Goal: Task Accomplishment & Management: Manage account settings

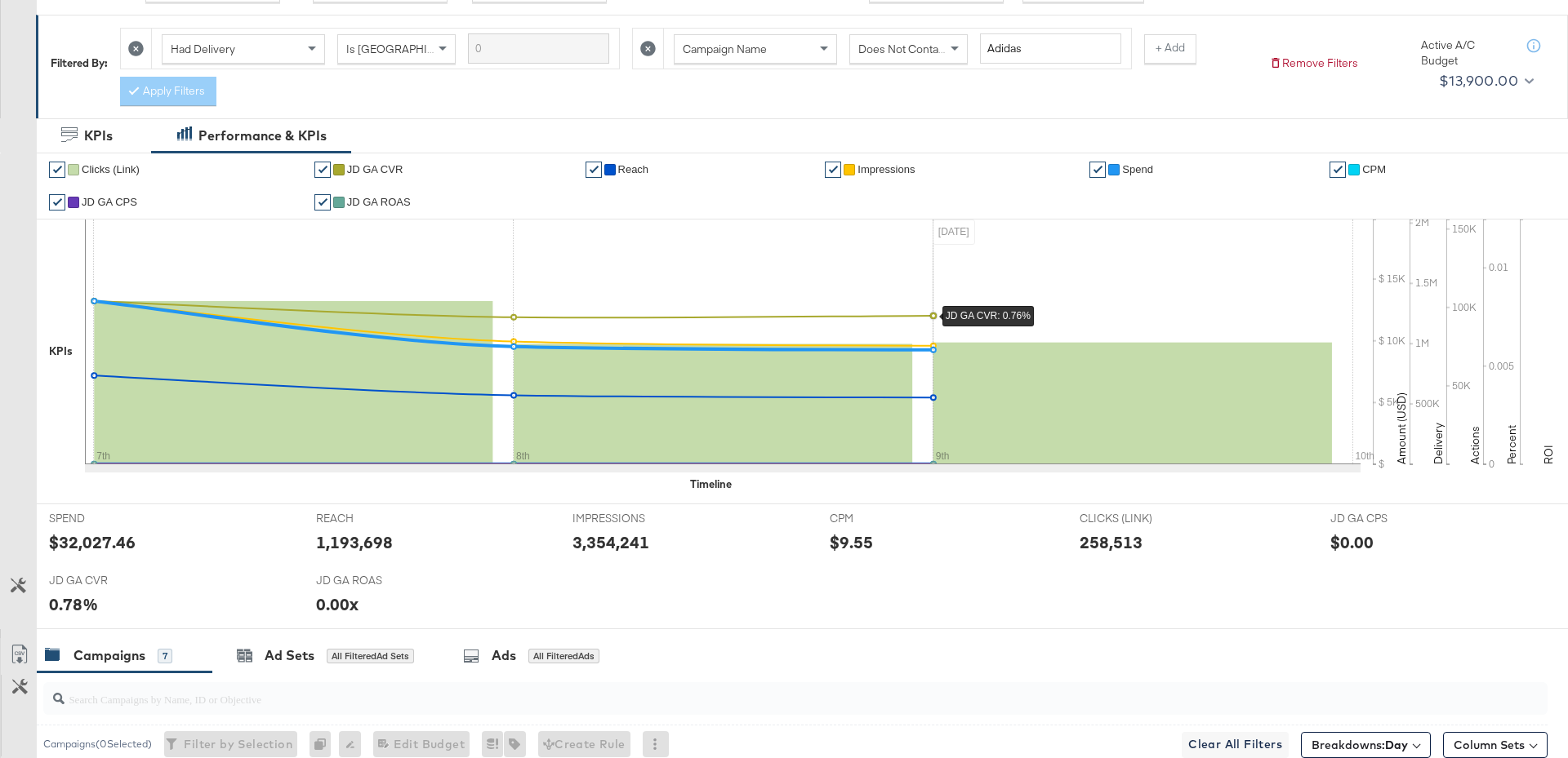
scroll to position [828, 0]
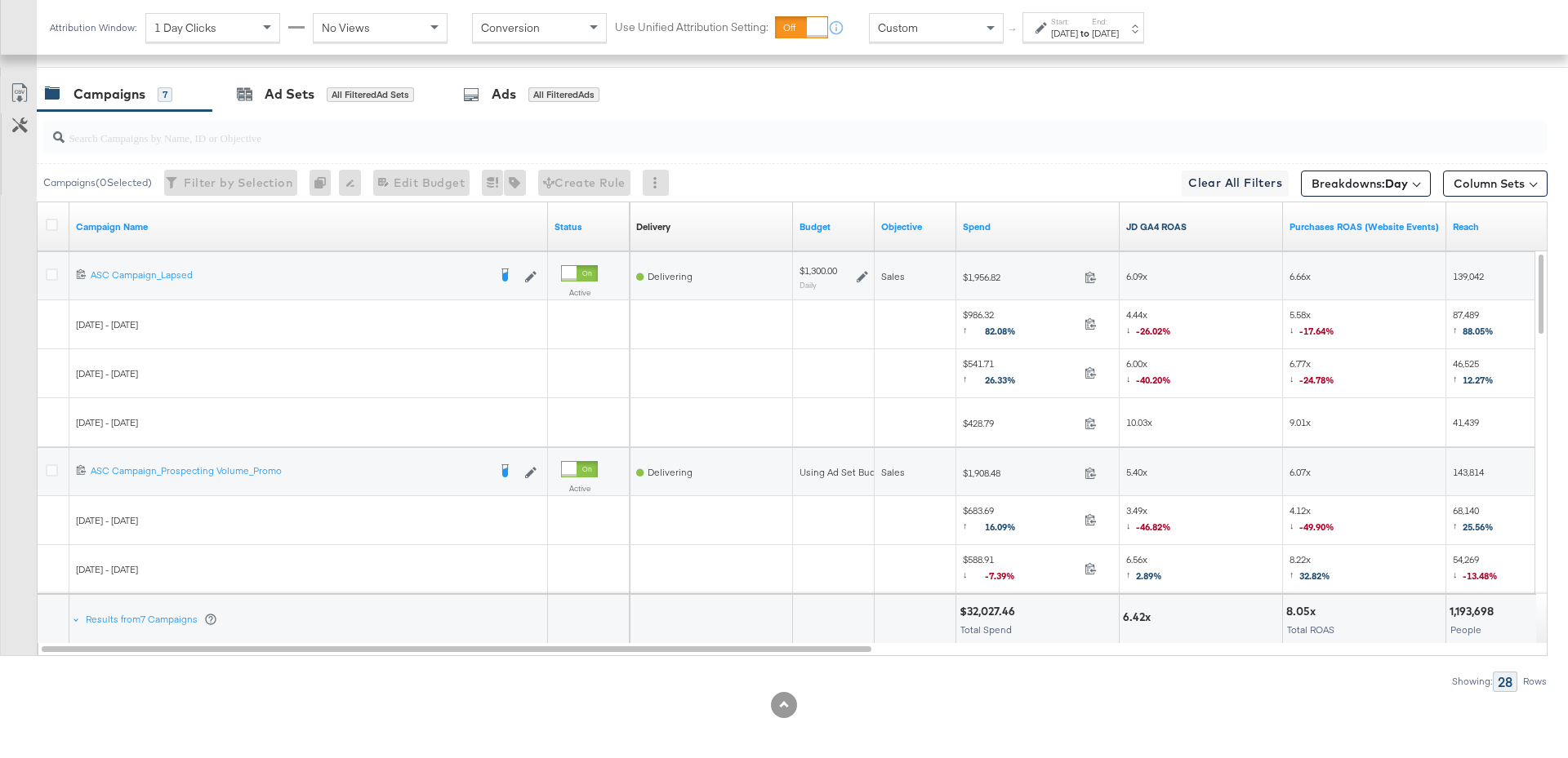
click at [1191, 226] on link "JD GA4 ROAS" at bounding box center [1201, 226] width 151 height 13
click at [1119, 26] on label "End:" at bounding box center [1104, 22] width 27 height 11
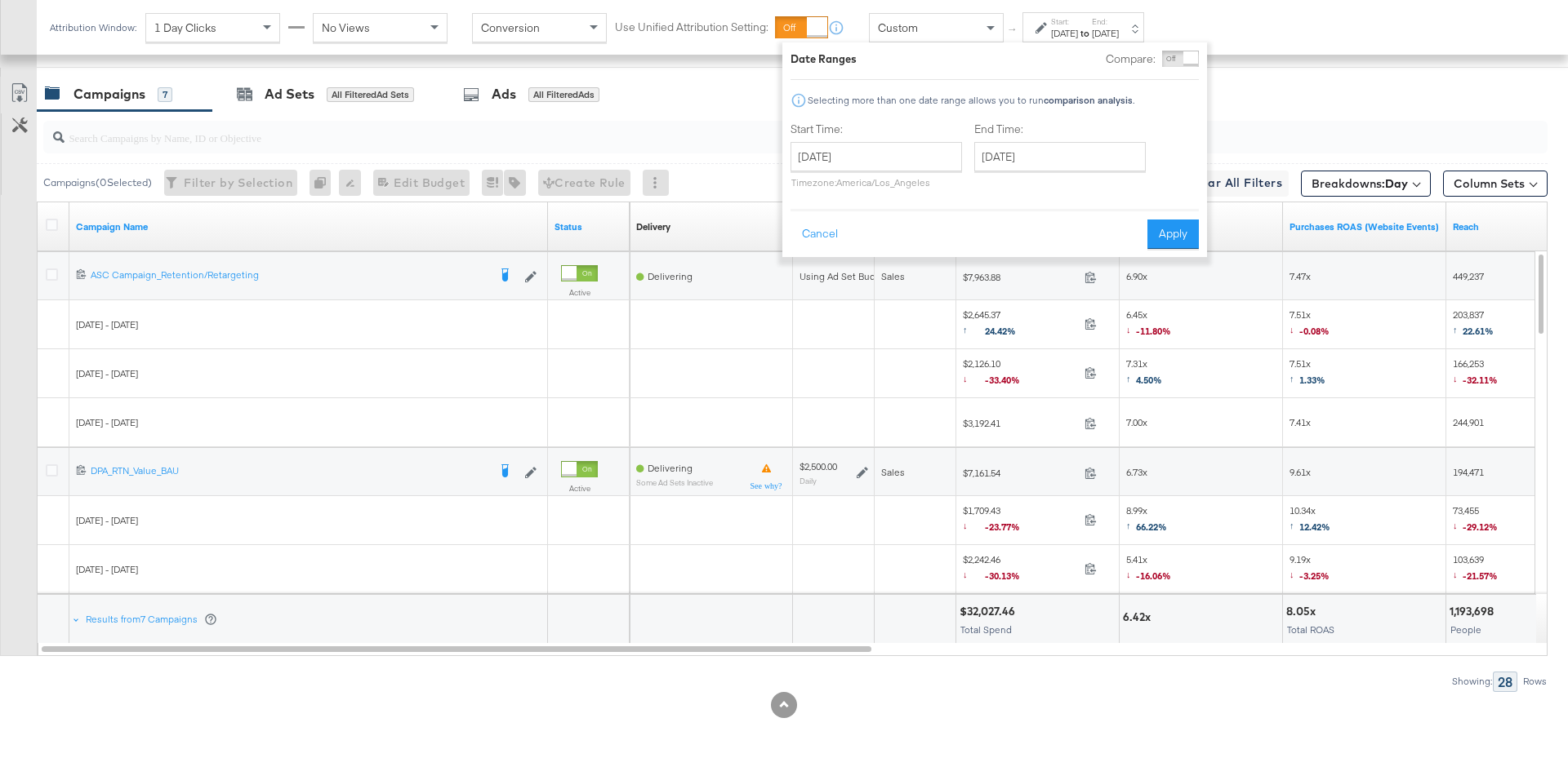
click at [1072, 179] on div "End Time: September 9th 2025 ‹ September 2025 › Su Mo Tu We Th Fr Sa 31 1 2 3 4…" at bounding box center [1063, 158] width 178 height 74
click at [1072, 166] on input "[DATE]" at bounding box center [1060, 157] width 171 height 30
click at [1085, 266] on td "10" at bounding box center [1076, 261] width 28 height 23
type input "[DATE]"
click at [1180, 250] on div "Date Ranges Compare: Comparison is not available when breakdowns are selected S…" at bounding box center [999, 150] width 425 height 215
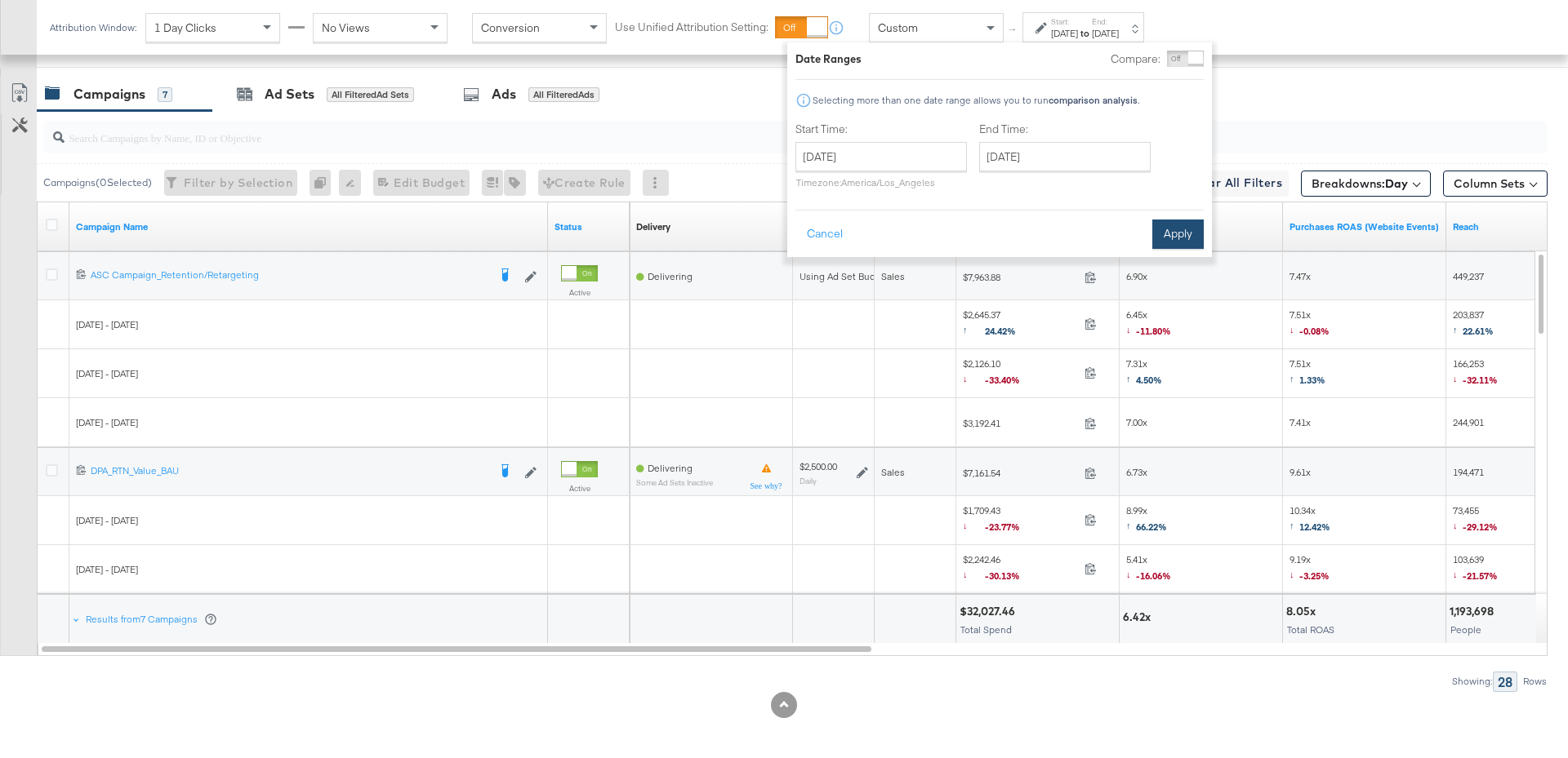
click at [1181, 241] on button "Apply" at bounding box center [1178, 234] width 51 height 30
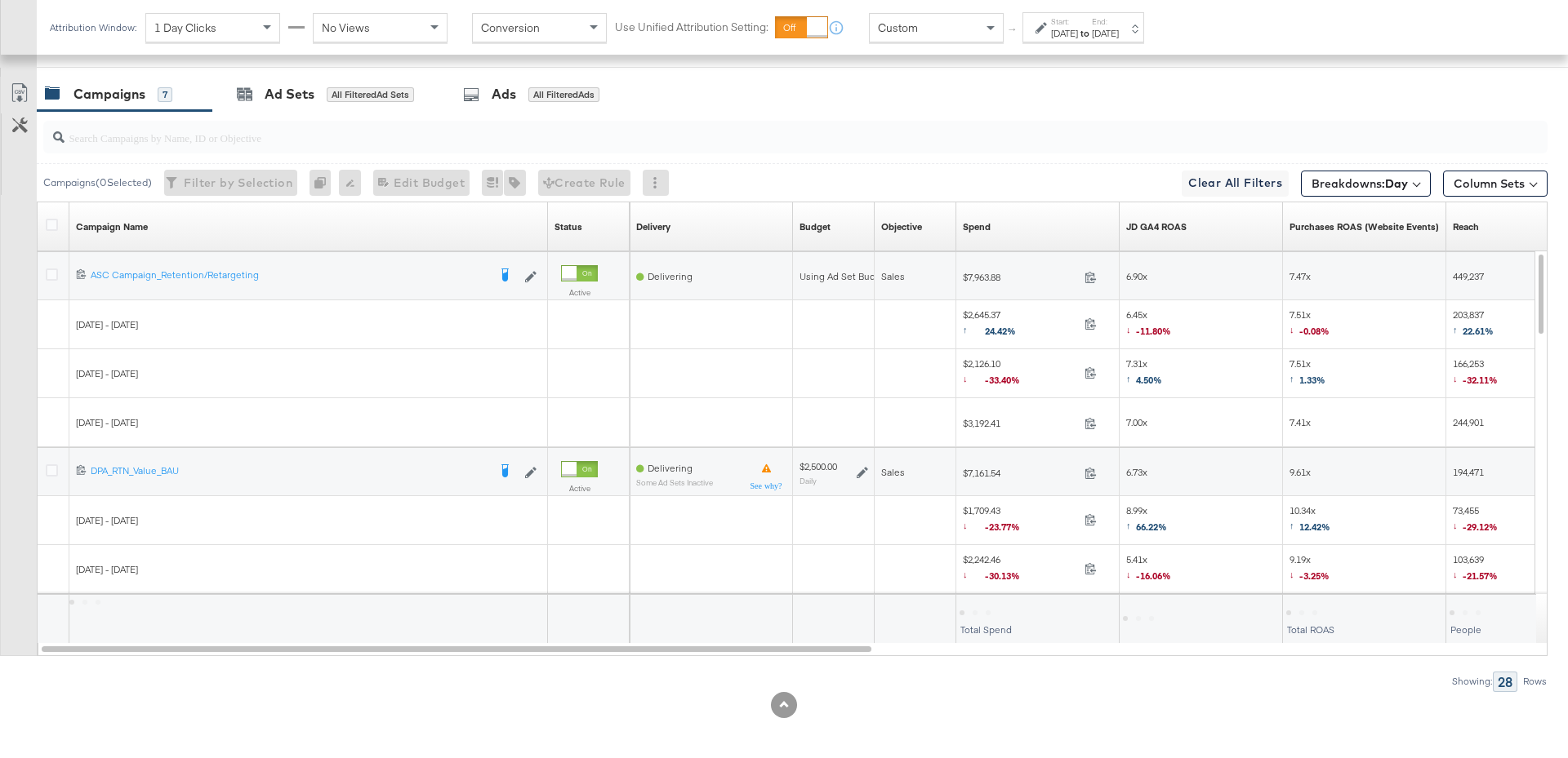
scroll to position [0, 0]
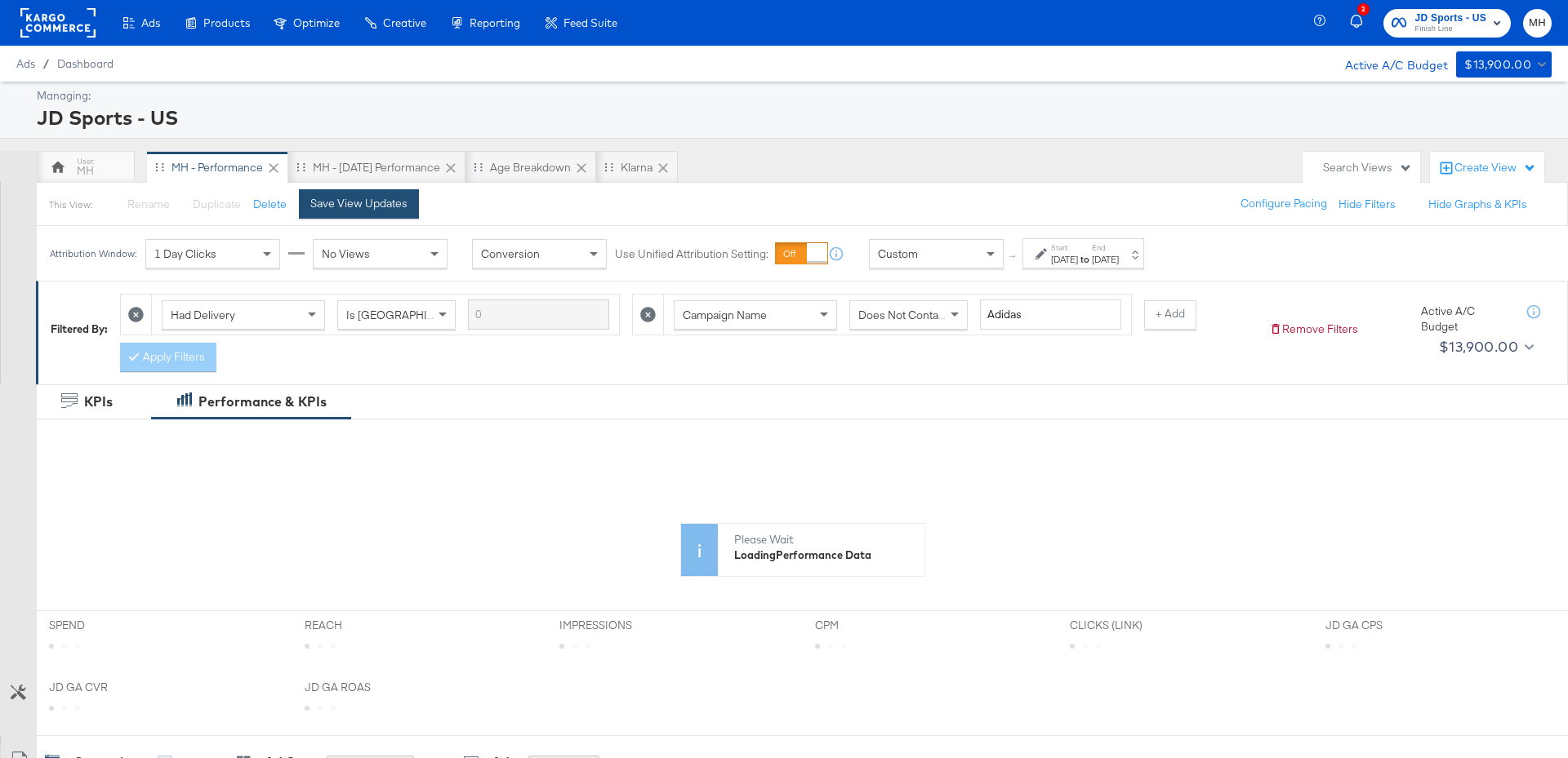
click at [394, 210] on div "Save View Updates" at bounding box center [359, 204] width 98 height 16
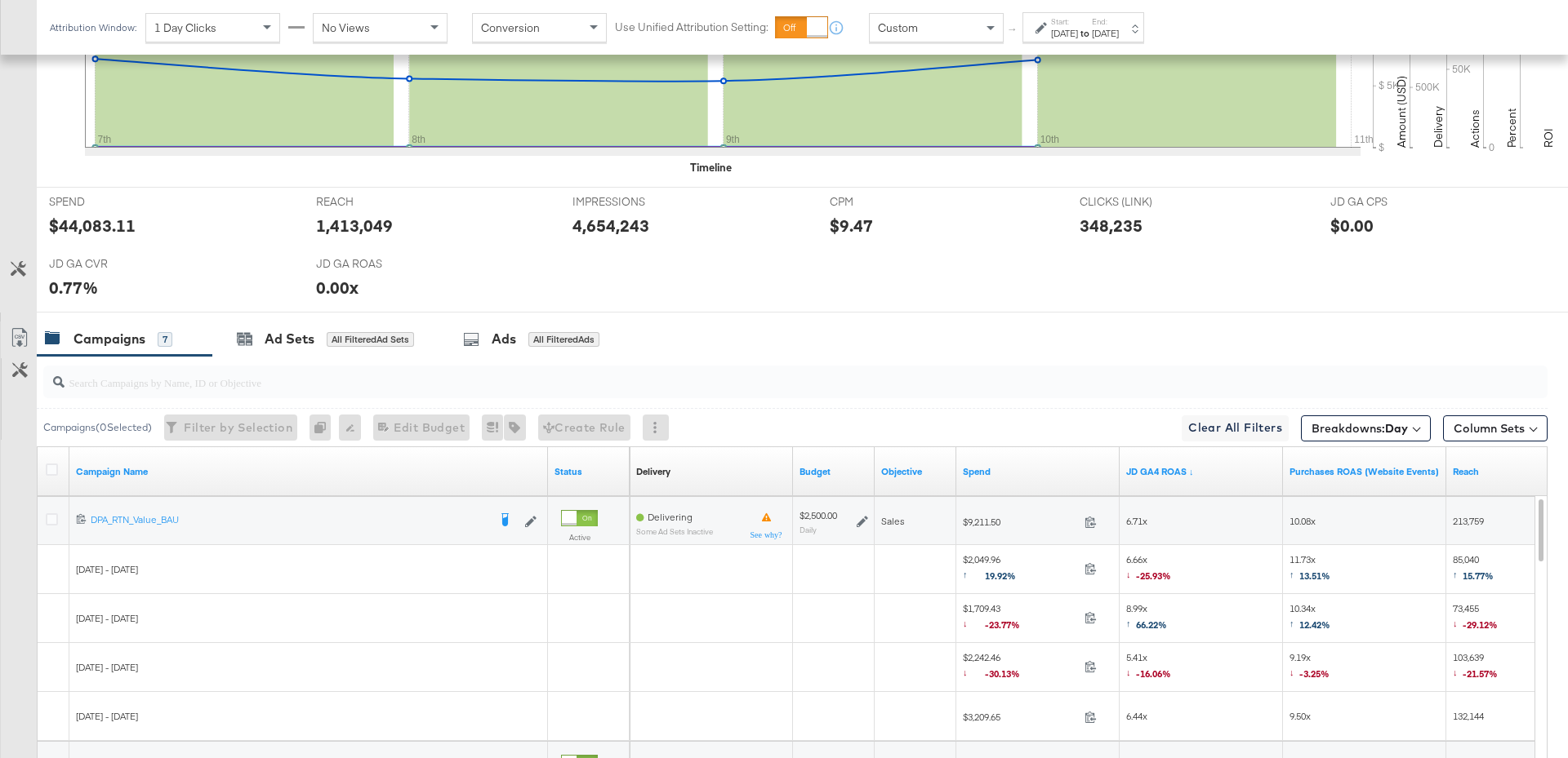
scroll to position [828, 0]
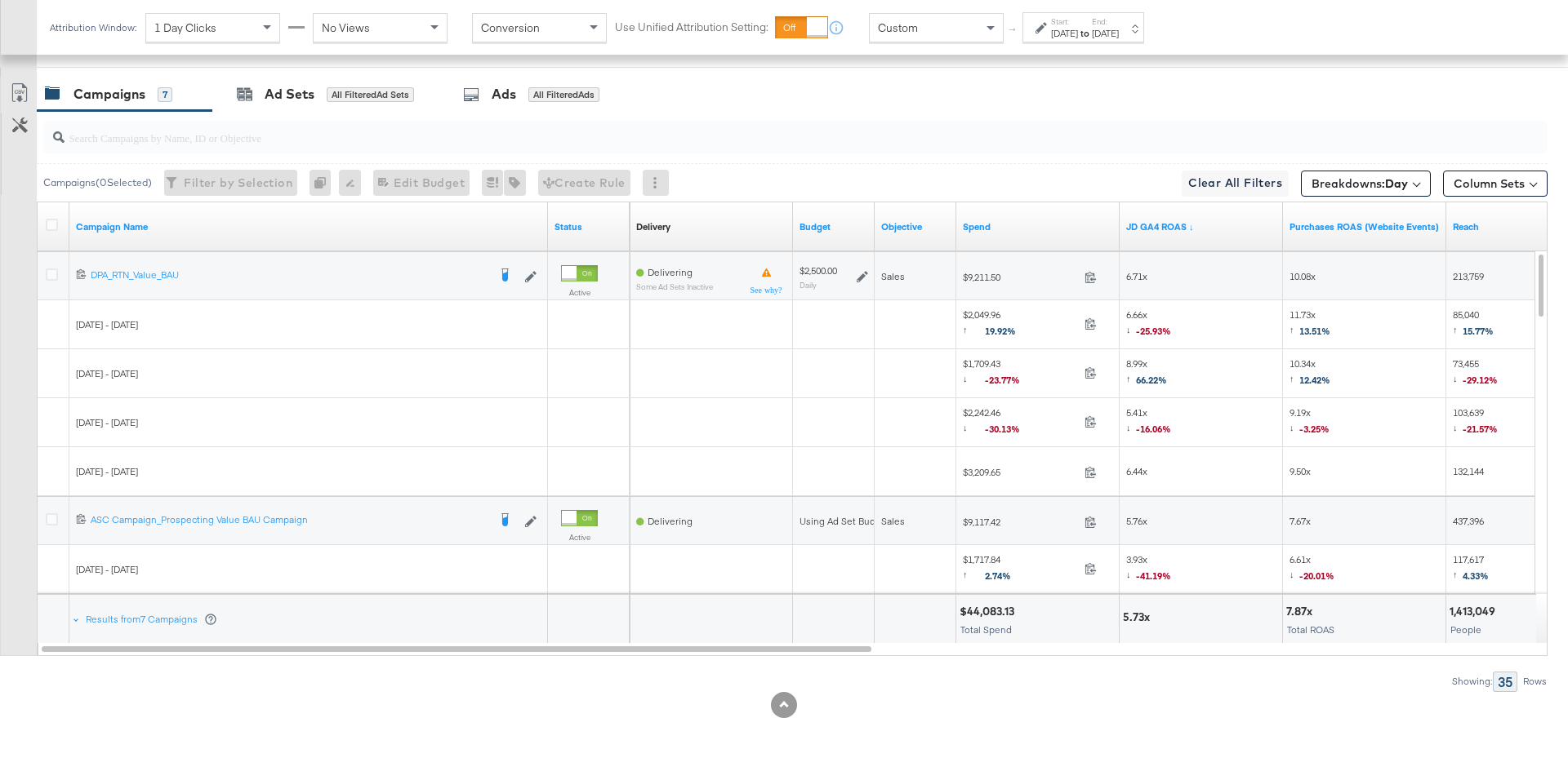
click at [864, 272] on icon at bounding box center [863, 277] width 12 height 12
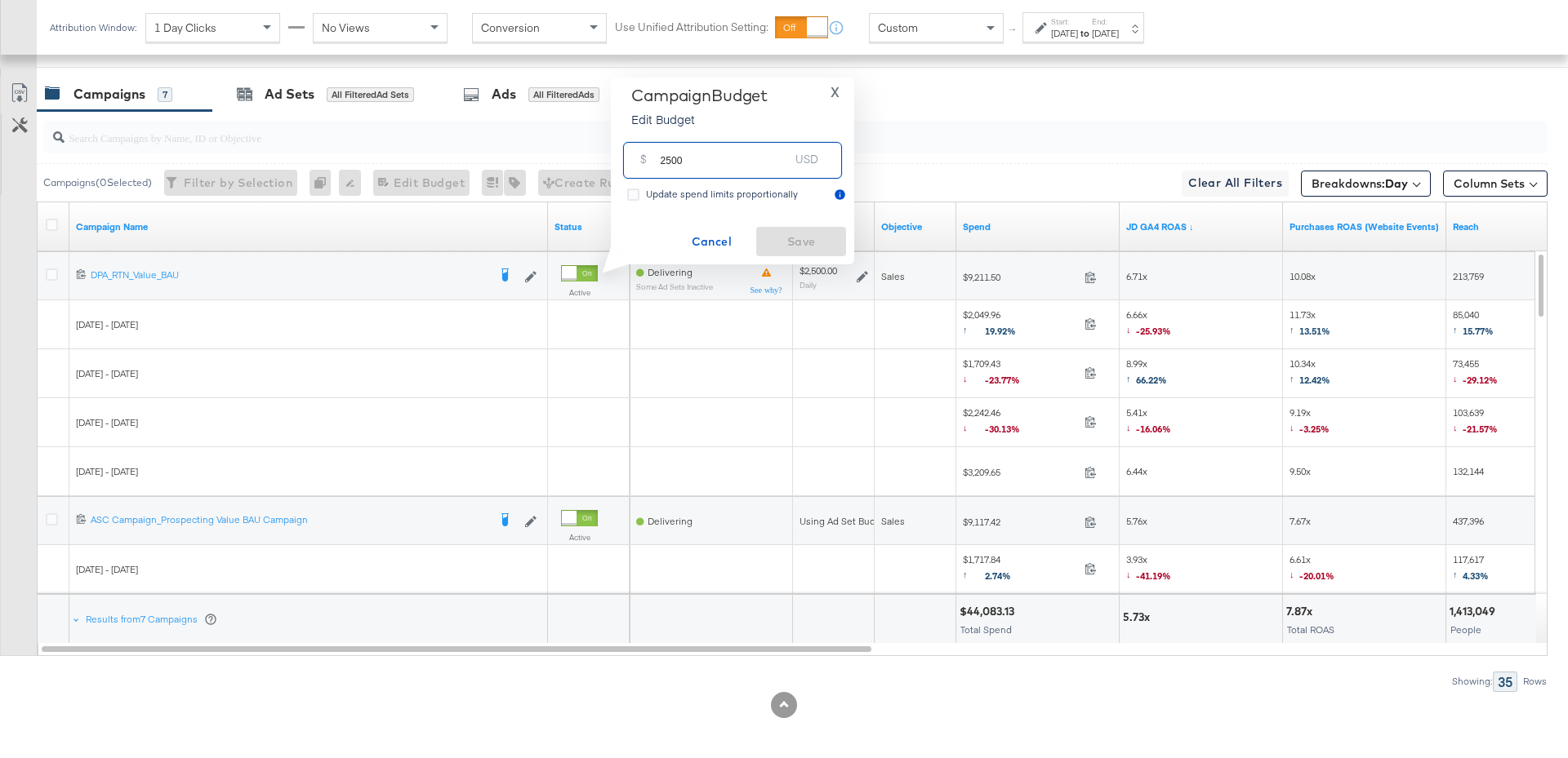
drag, startPoint x: 693, startPoint y: 165, endPoint x: 648, endPoint y: 158, distance: 45.5
click at [648, 158] on div "$ 2500 USD" at bounding box center [732, 159] width 219 height 36
drag, startPoint x: 700, startPoint y: 163, endPoint x: 627, endPoint y: 162, distance: 73.0
click at [627, 162] on div "$ 2500 USD" at bounding box center [732, 159] width 219 height 36
click at [785, 246] on span "Save" at bounding box center [801, 241] width 77 height 21
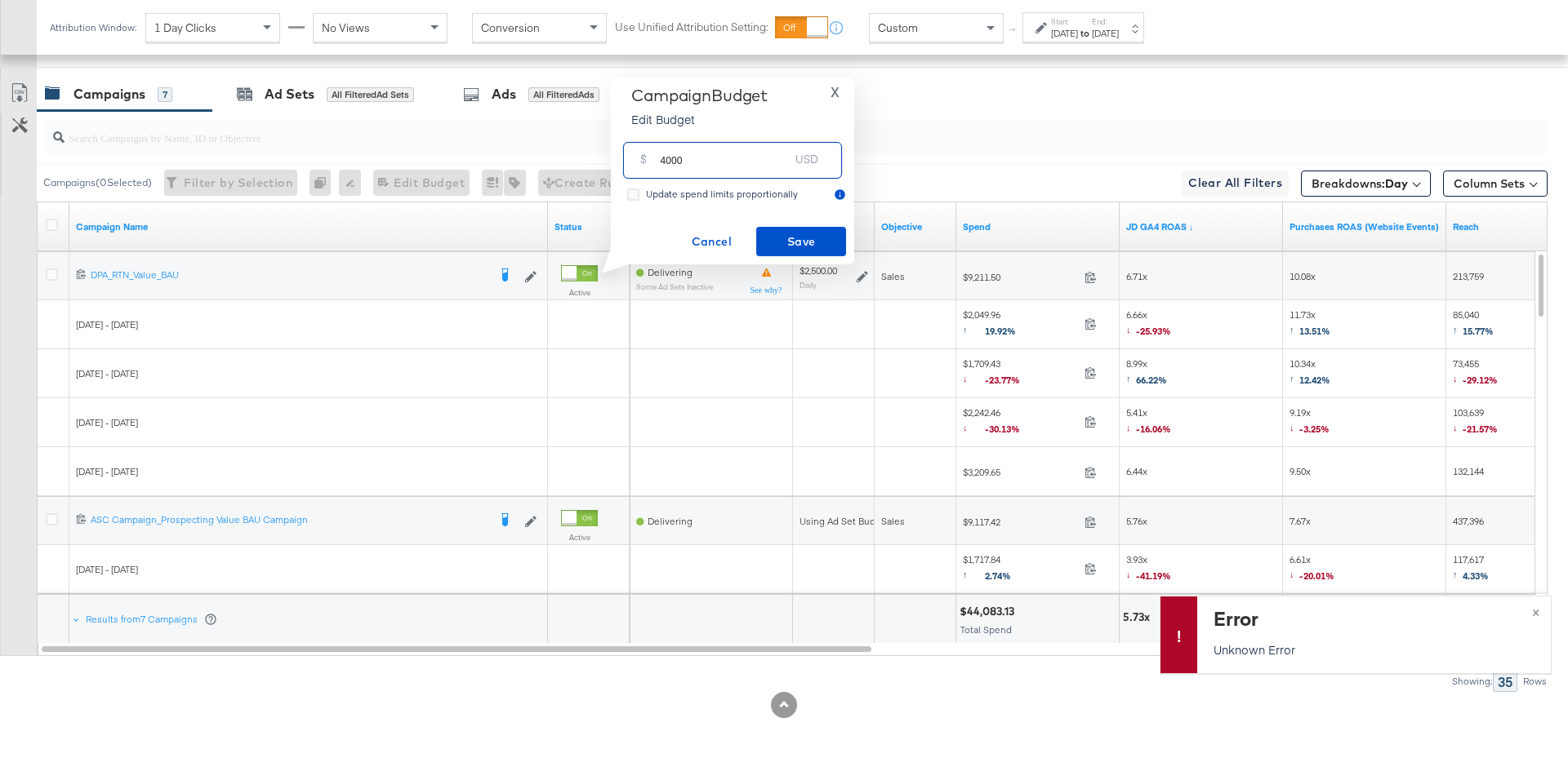
drag, startPoint x: 686, startPoint y: 162, endPoint x: 647, endPoint y: 162, distance: 39.0
click at [647, 162] on div "$ 4000 USD" at bounding box center [732, 159] width 219 height 36
type input "3500"
click at [816, 236] on span "Save" at bounding box center [801, 241] width 77 height 21
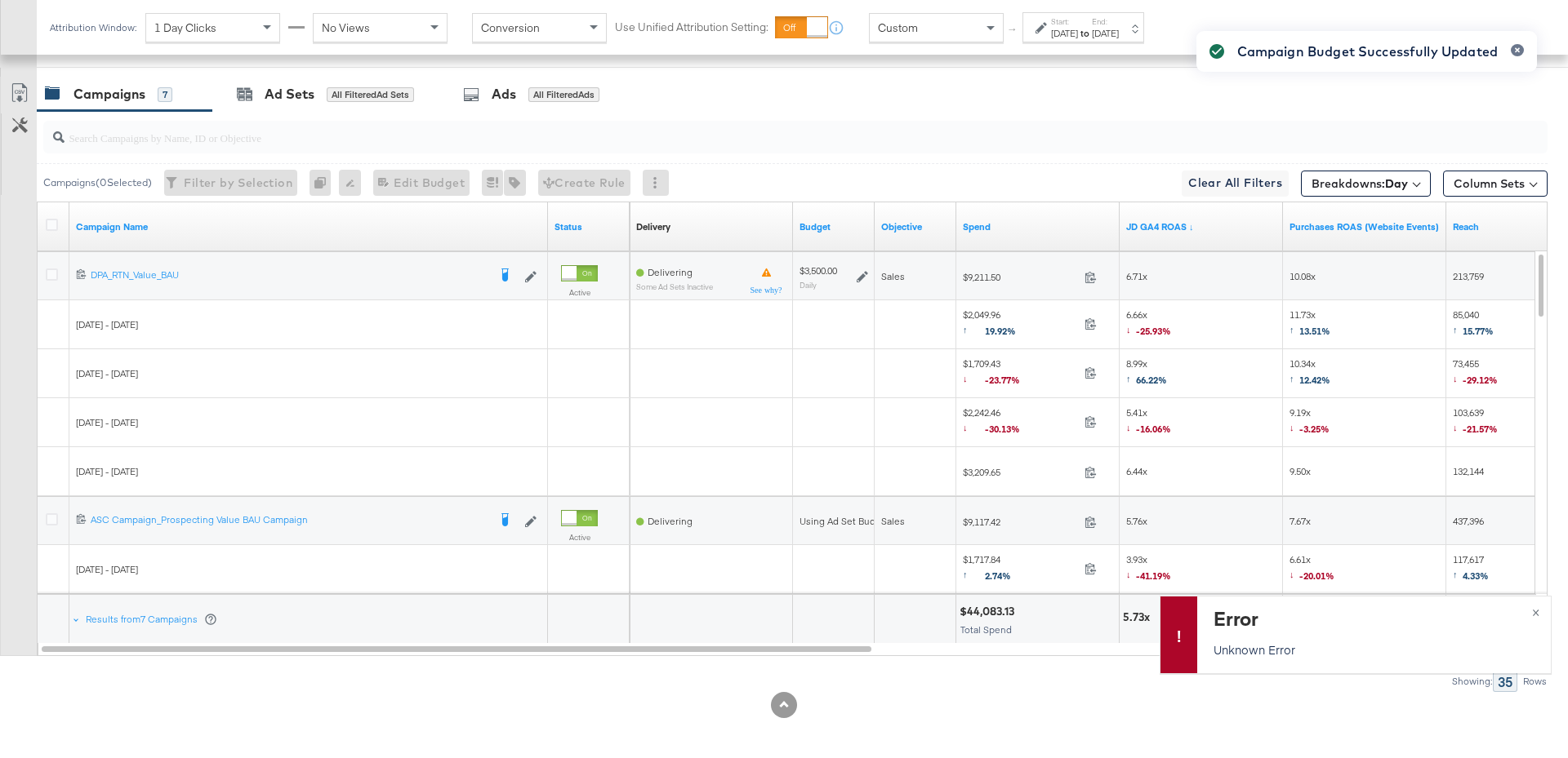
click at [1535, 613] on div "Campaign Budget Successfully Updated" at bounding box center [1366, 349] width 373 height 670
click at [1532, 610] on span "×" at bounding box center [1535, 610] width 7 height 19
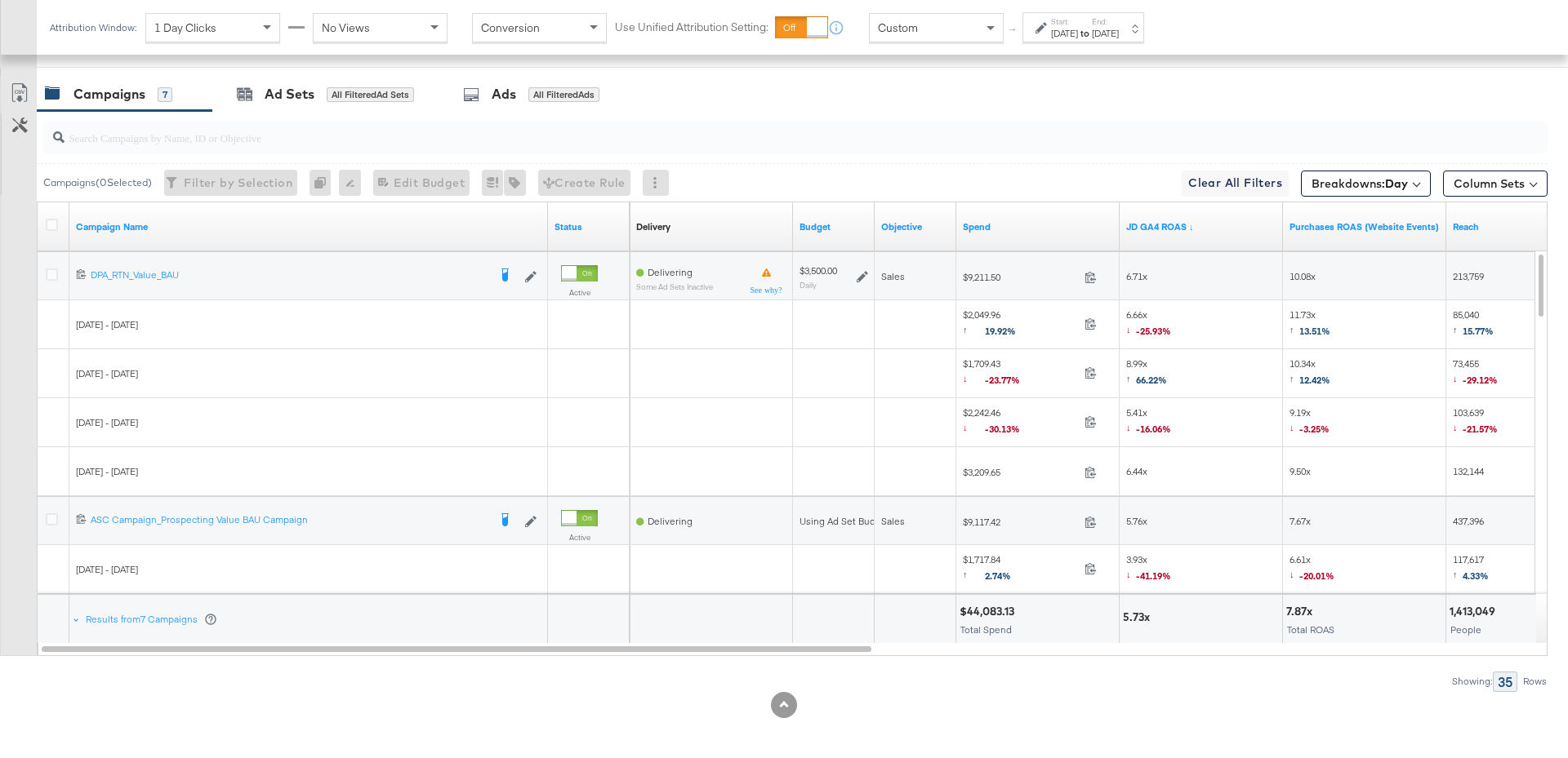
scroll to position [692, 0]
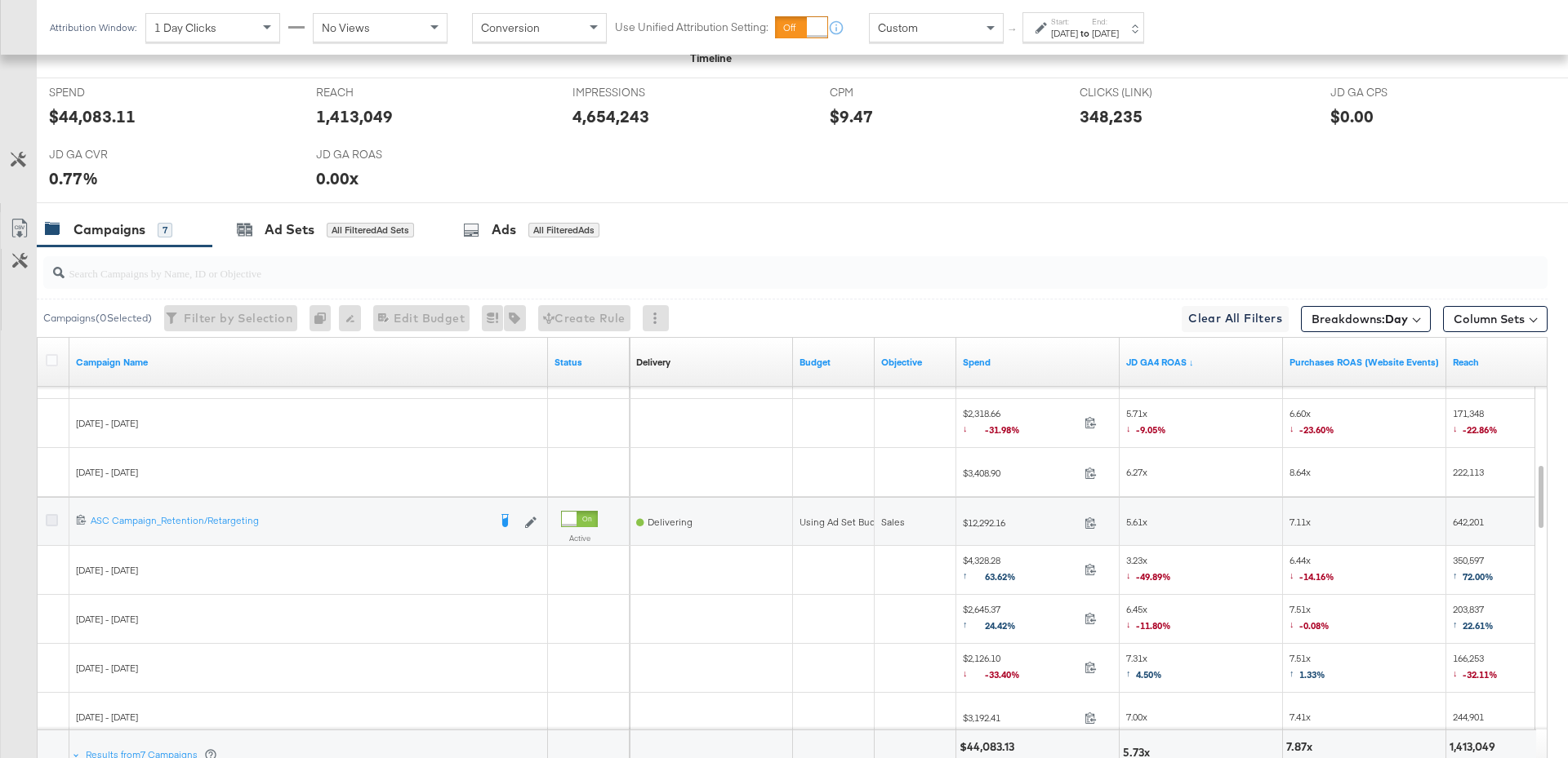
click at [51, 517] on icon at bounding box center [51, 520] width 12 height 12
click at [0, 0] on input "checkbox" at bounding box center [0, 0] width 0 height 0
click at [391, 232] on div "for 1 Campaign" at bounding box center [364, 229] width 76 height 15
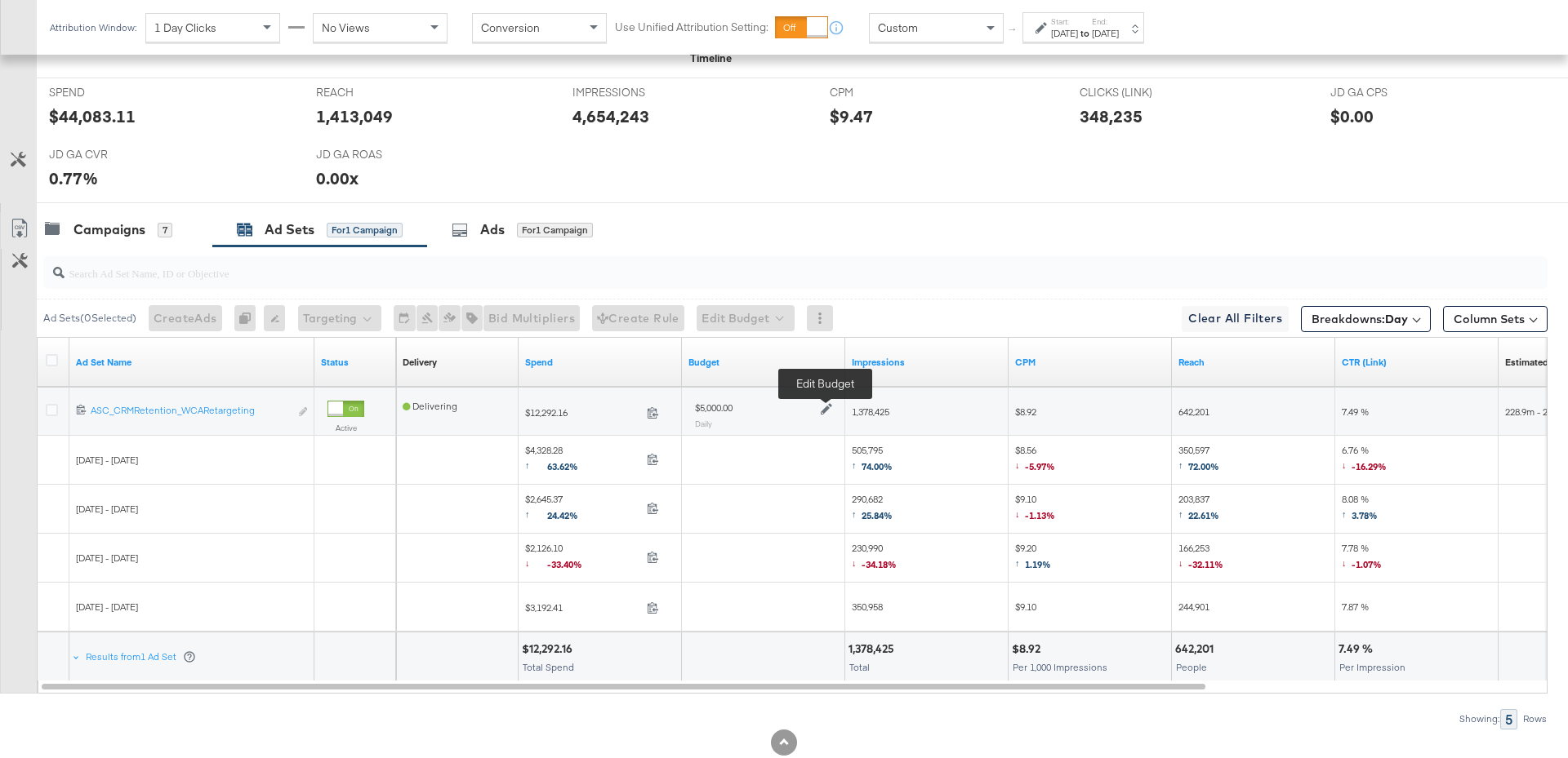
click at [828, 408] on icon at bounding box center [826, 409] width 12 height 12
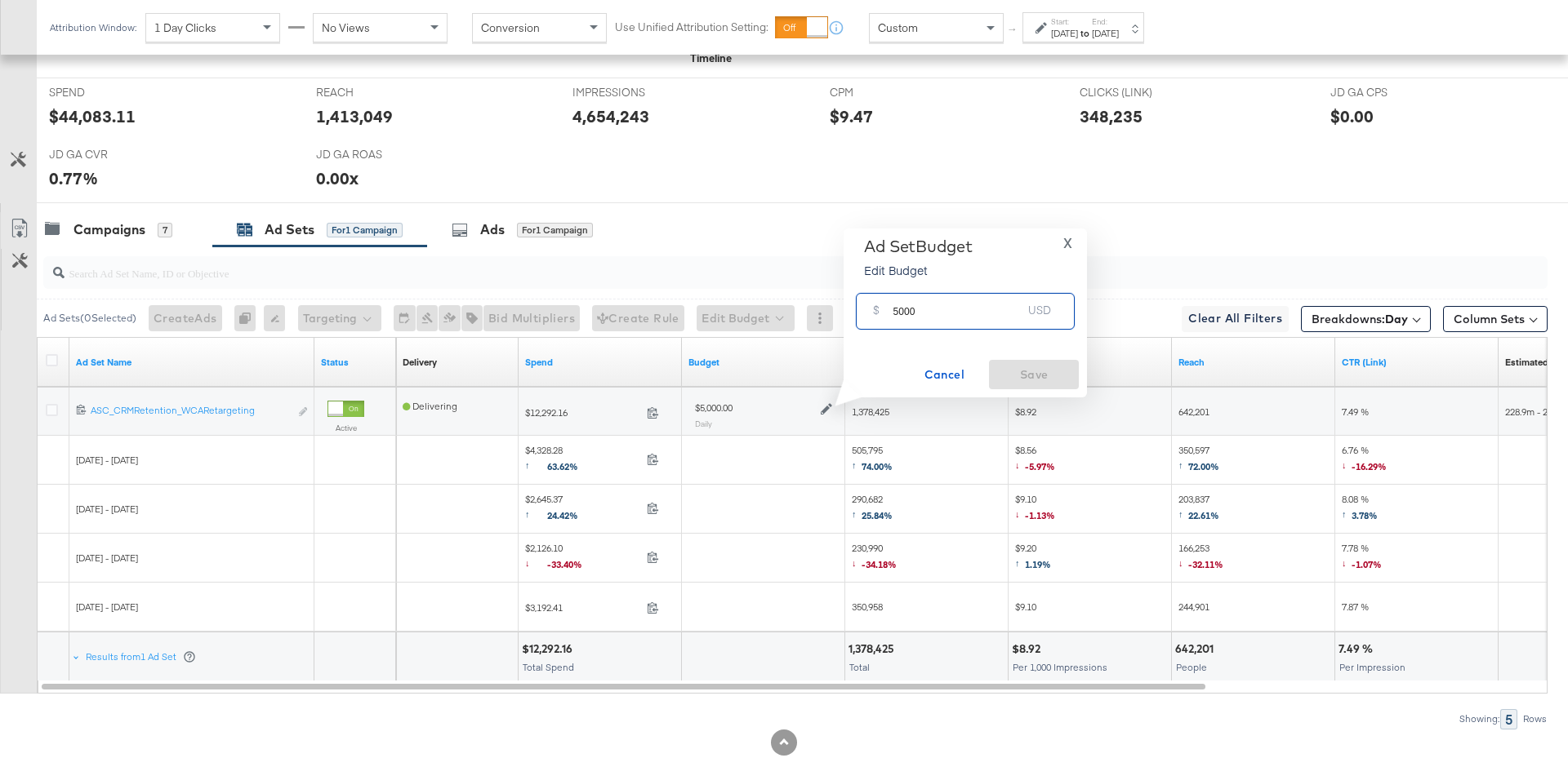
drag, startPoint x: 928, startPoint y: 309, endPoint x: 888, endPoint y: 310, distance: 40.0
click at [888, 310] on div "$ 5000 USD" at bounding box center [965, 311] width 219 height 36
type input "5500"
click at [1052, 381] on span "Save" at bounding box center [1033, 375] width 77 height 21
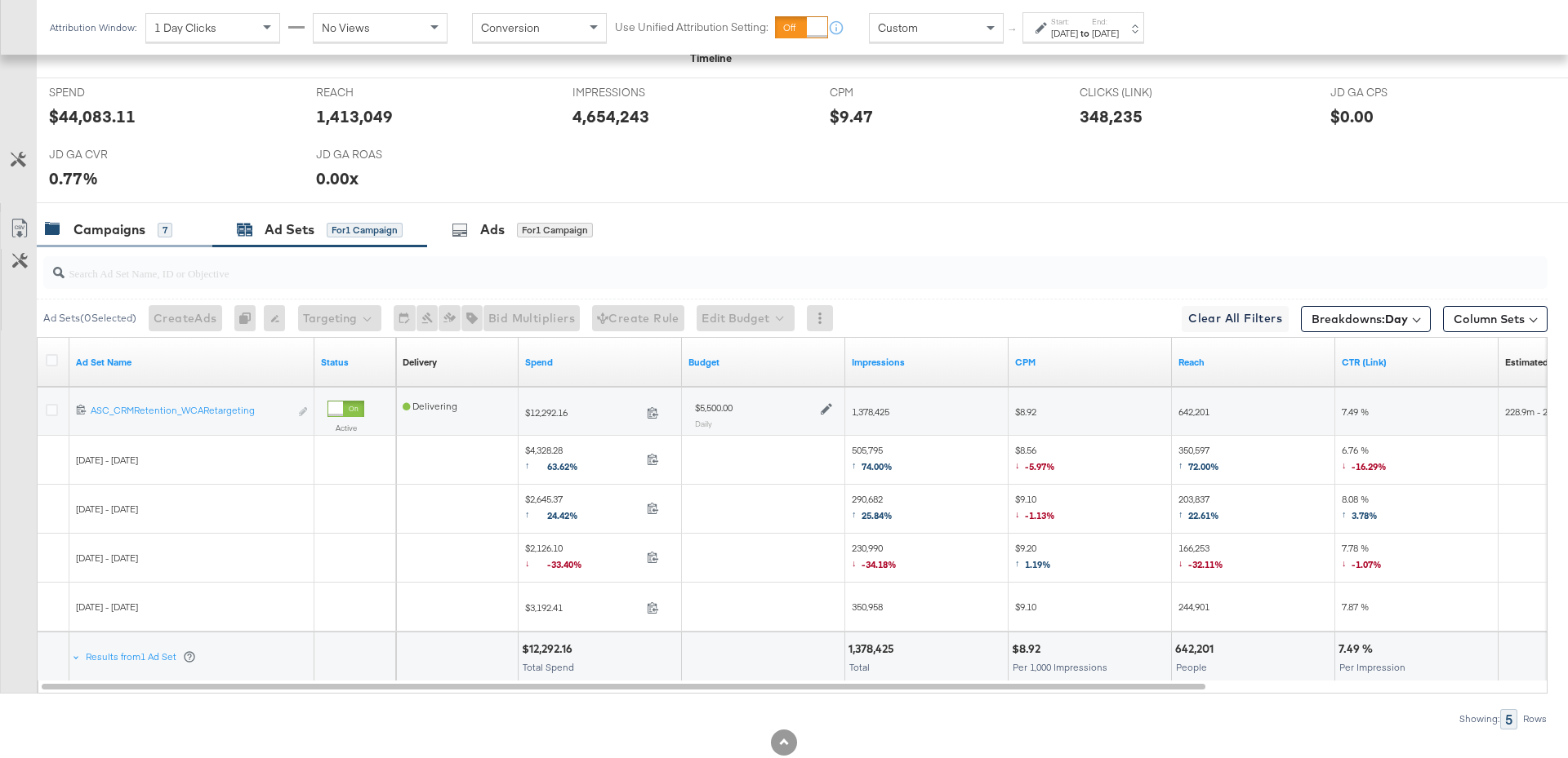
click at [158, 228] on div "7" at bounding box center [164, 229] width 15 height 15
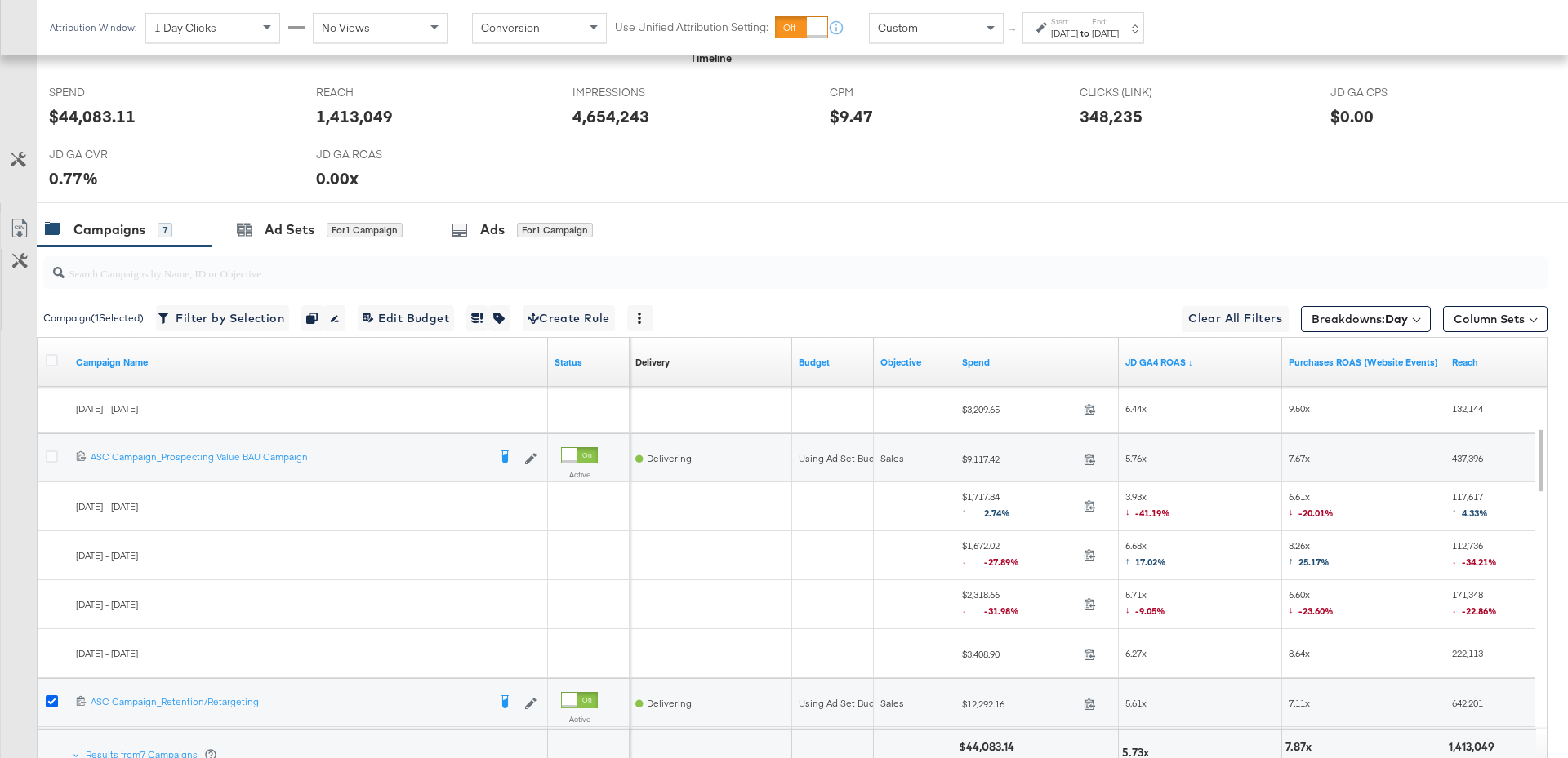
click at [50, 695] on icon at bounding box center [51, 701] width 12 height 12
click at [0, 0] on input "checkbox" at bounding box center [0, 0] width 0 height 0
click at [50, 451] on icon at bounding box center [51, 457] width 12 height 12
click at [0, 0] on input "checkbox" at bounding box center [0, 0] width 0 height 0
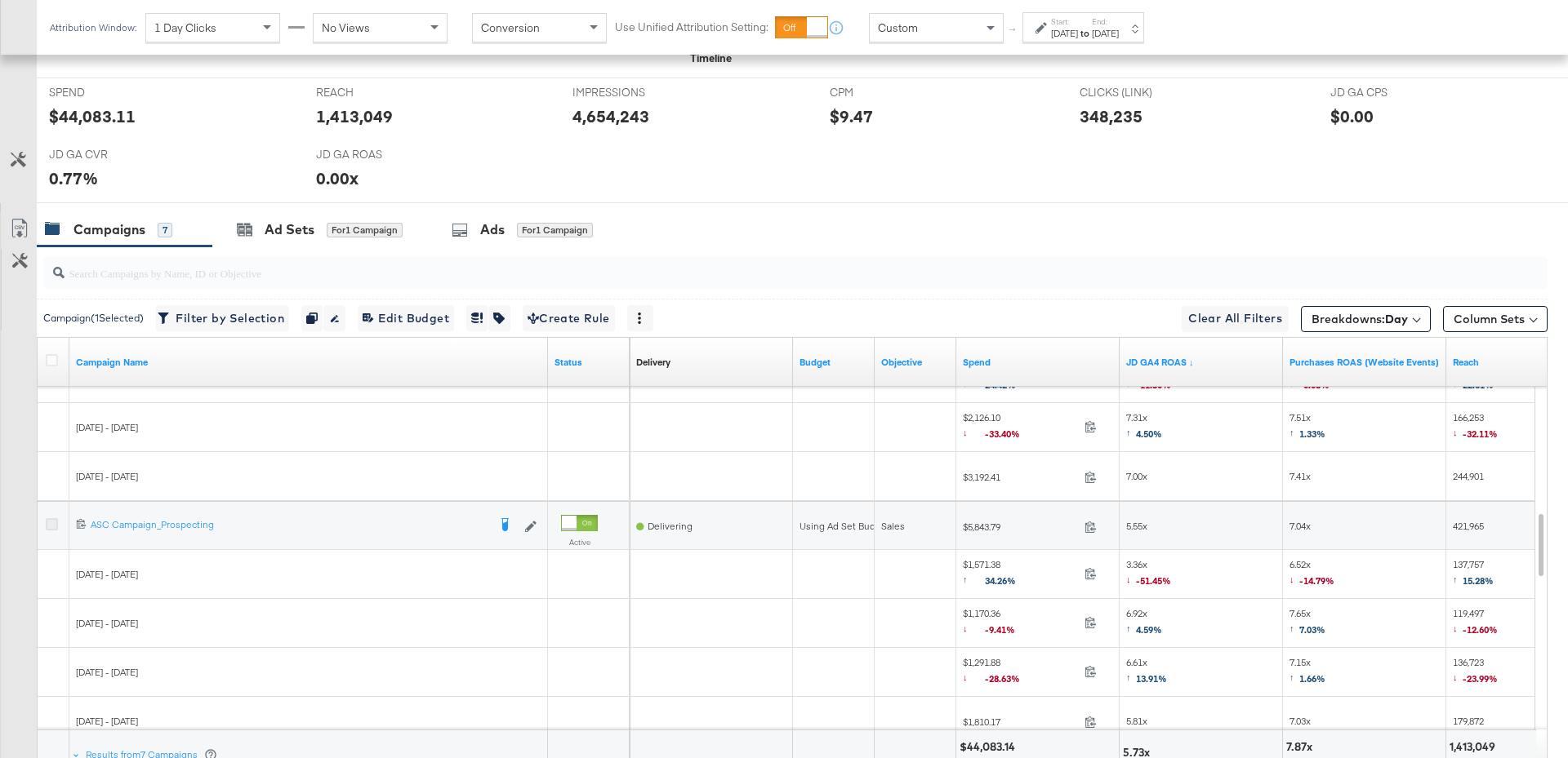
click at [51, 519] on icon at bounding box center [51, 524] width 12 height 12
click at [0, 0] on input "checkbox" at bounding box center [0, 0] width 0 height 0
click at [381, 240] on div "Ad Sets for 2 Campaigns" at bounding box center [322, 230] width 220 height 35
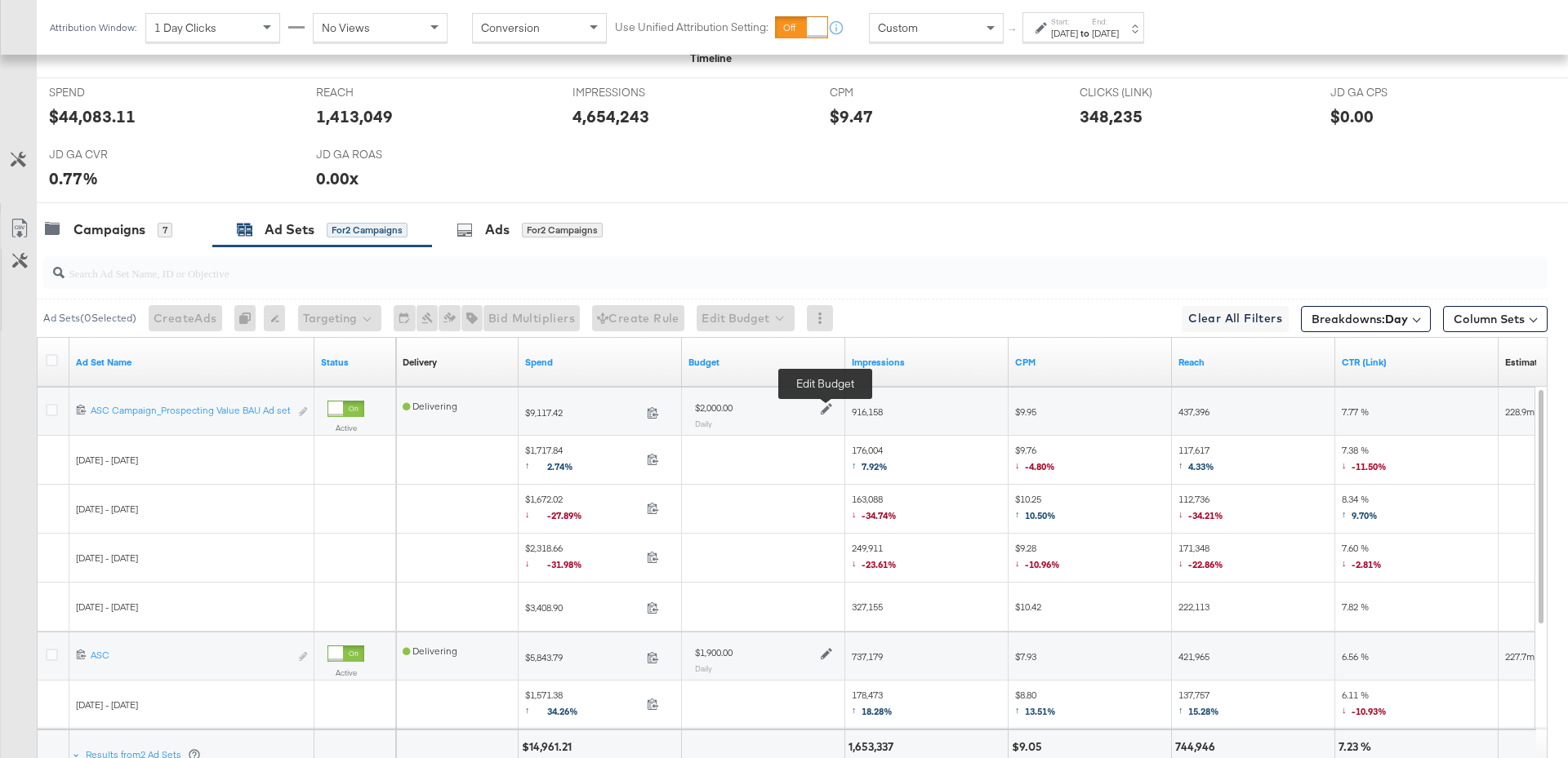
click at [828, 405] on icon at bounding box center [826, 409] width 12 height 12
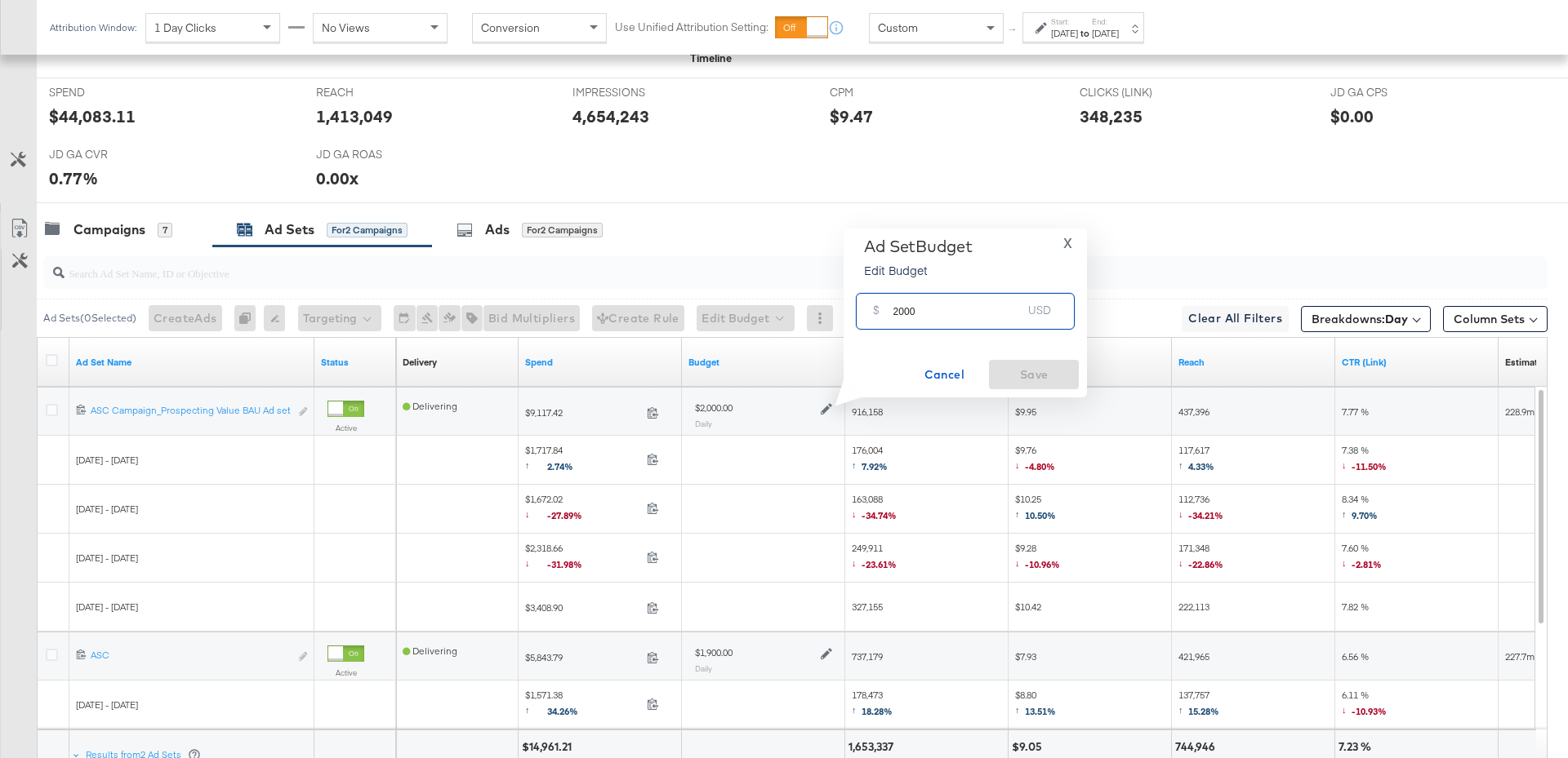
drag, startPoint x: 931, startPoint y: 315, endPoint x: 884, endPoint y: 309, distance: 47.4
click at [884, 309] on div "$ 2000 USD" at bounding box center [965, 311] width 219 height 36
type input "2500"
click at [1060, 366] on span "Save" at bounding box center [1033, 375] width 77 height 21
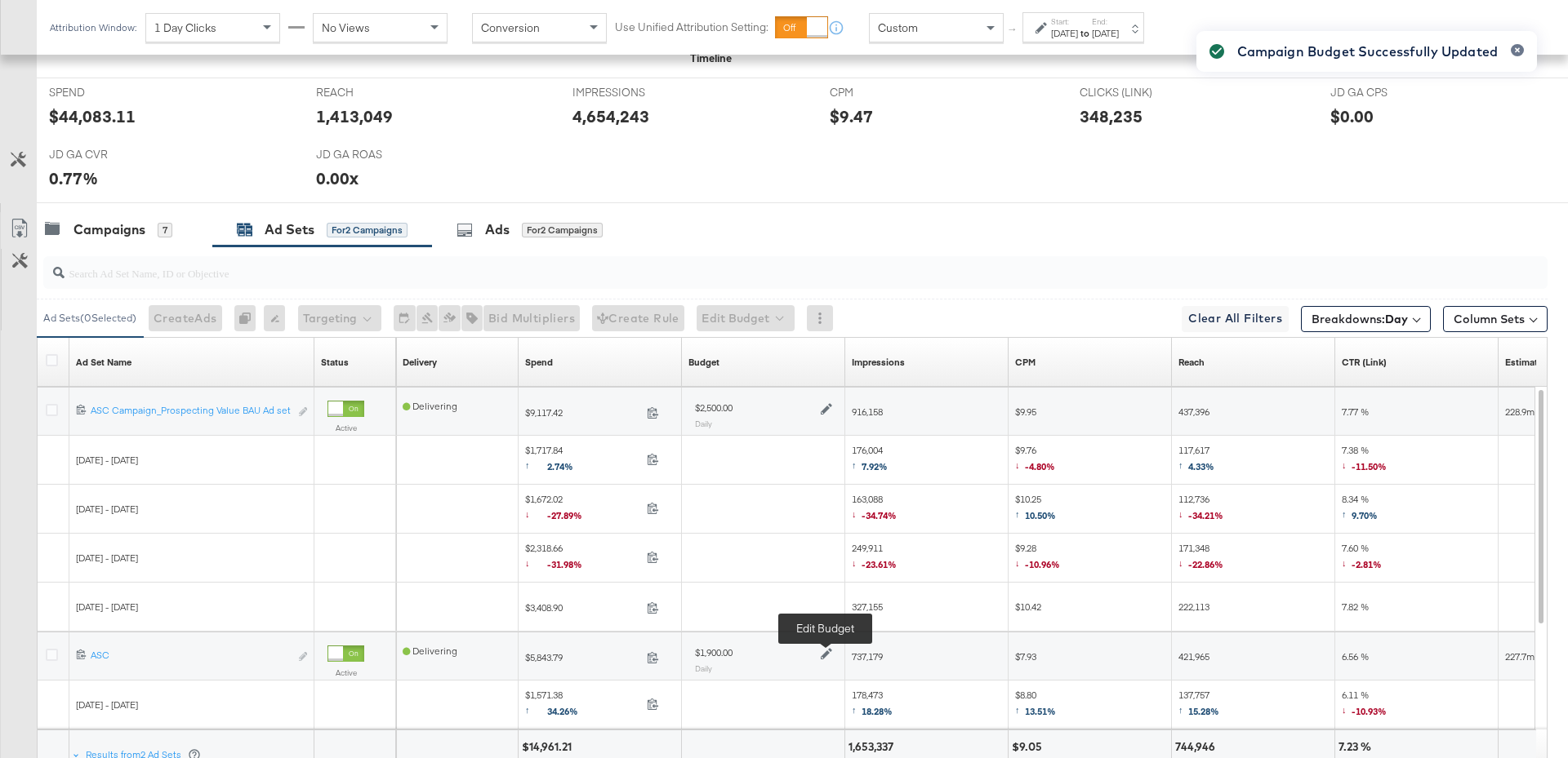
click at [824, 653] on icon at bounding box center [826, 654] width 12 height 12
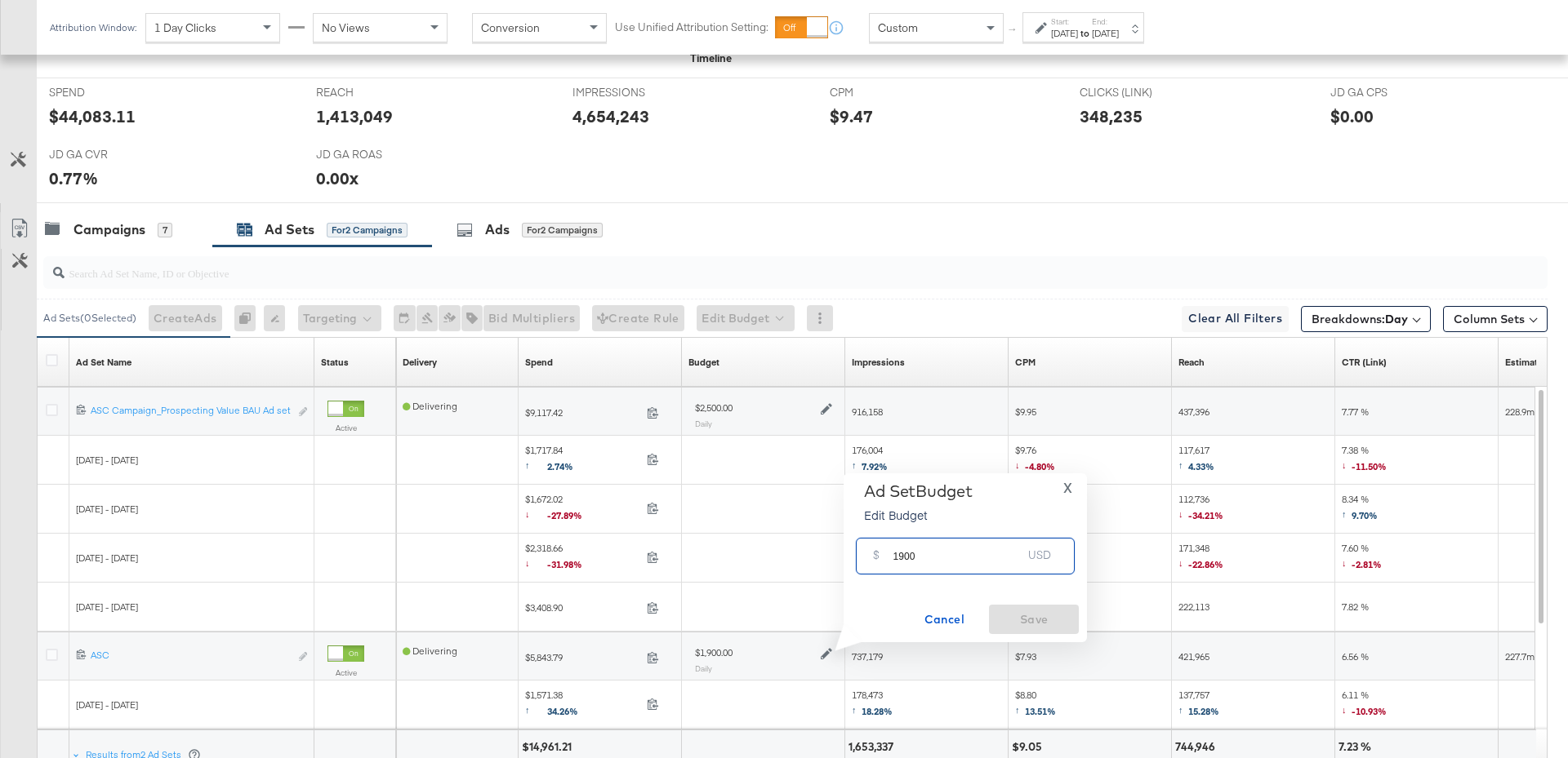
drag, startPoint x: 921, startPoint y: 562, endPoint x: 882, endPoint y: 555, distance: 39.6
click at [882, 555] on div "$ 1900 USD" at bounding box center [965, 555] width 219 height 36
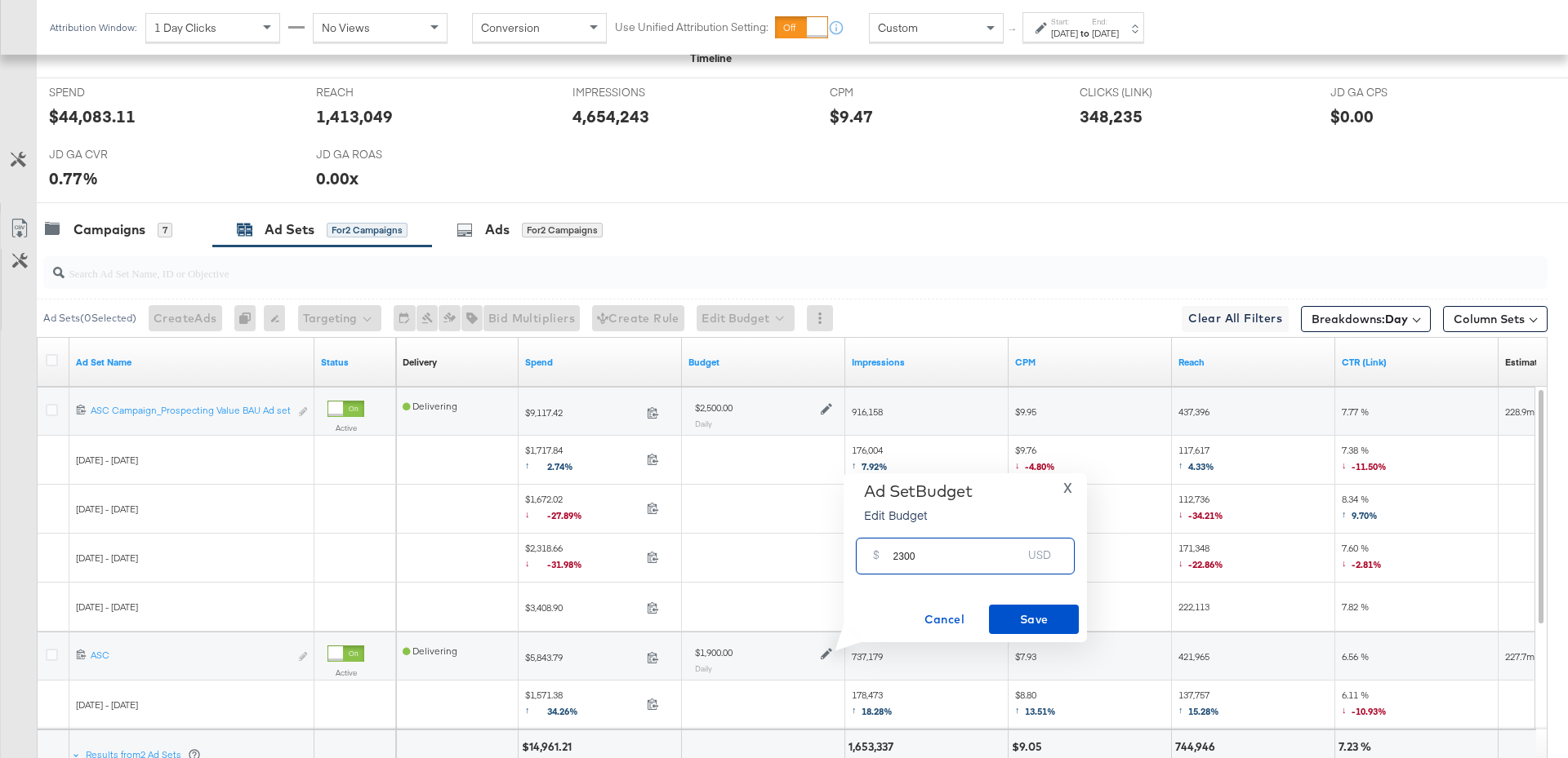
type input "2300"
click at [1056, 602] on div "Ad Set Budget Edit Budget X $ 2300 USD Cancel Save" at bounding box center [965, 557] width 227 height 153
click at [1042, 624] on span "Save" at bounding box center [1033, 619] width 77 height 21
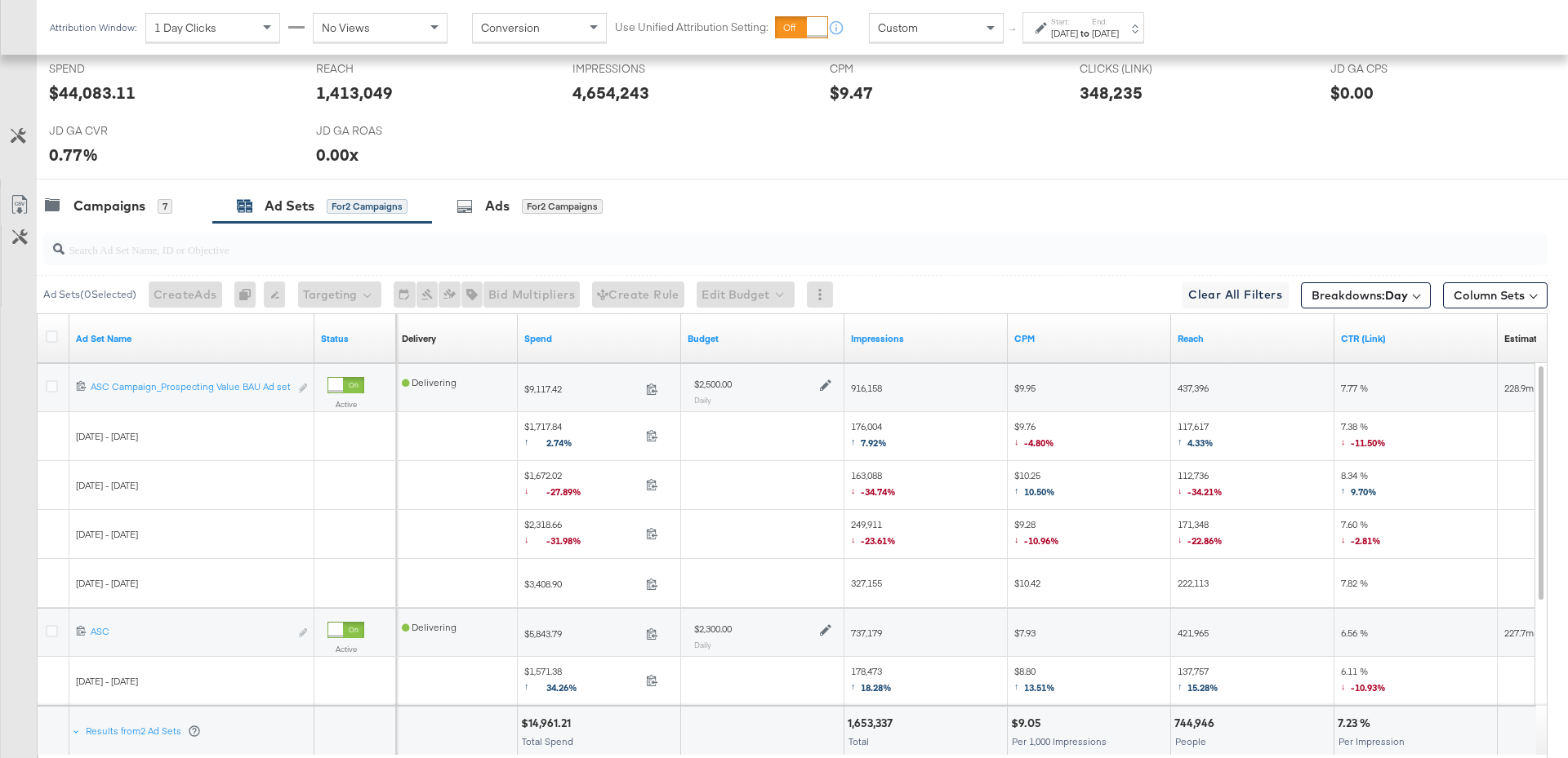
scroll to position [700, 0]
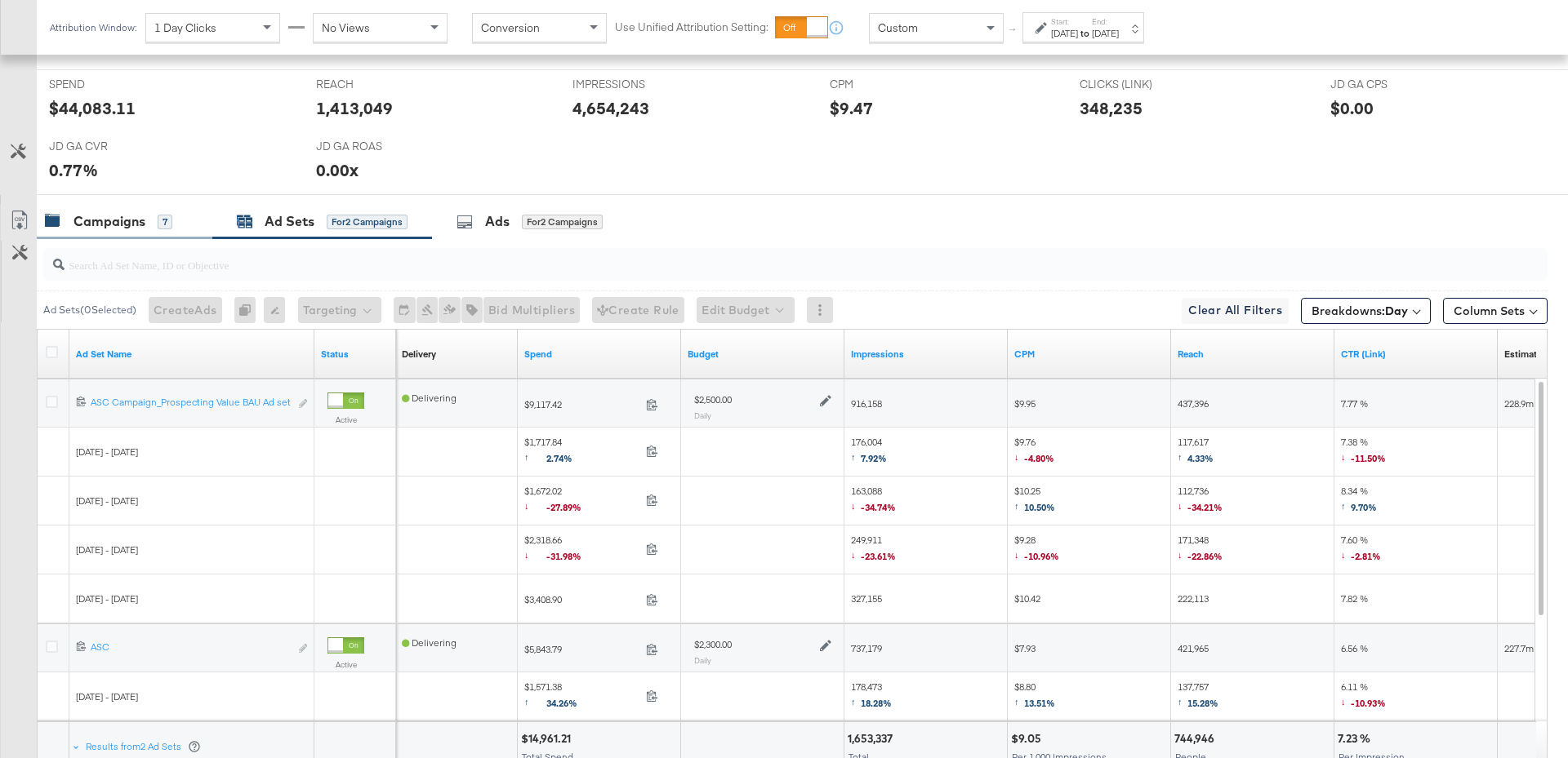
click at [159, 229] on div "Campaigns 7" at bounding box center [124, 221] width 175 height 35
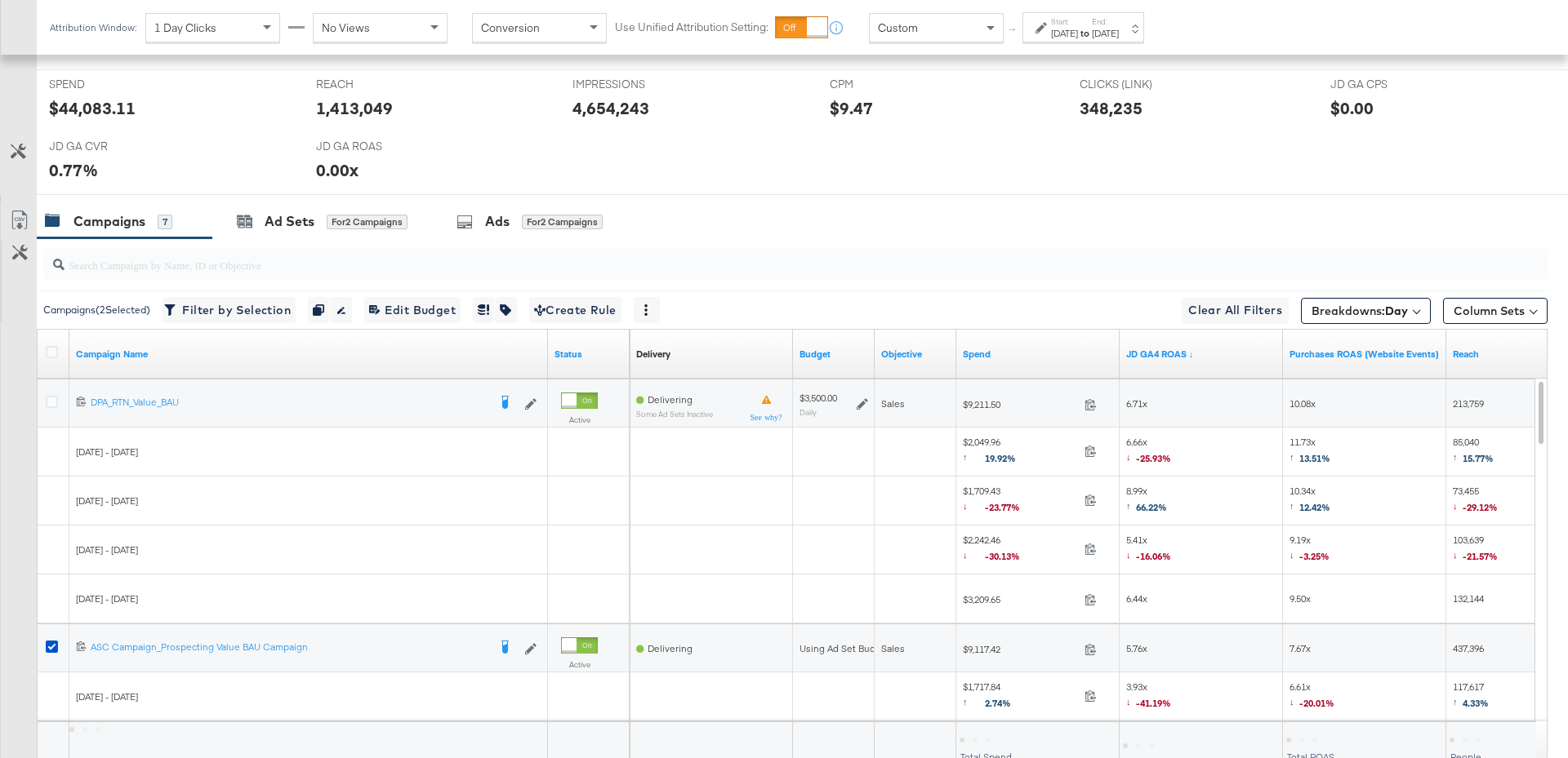
scroll to position [0, 0]
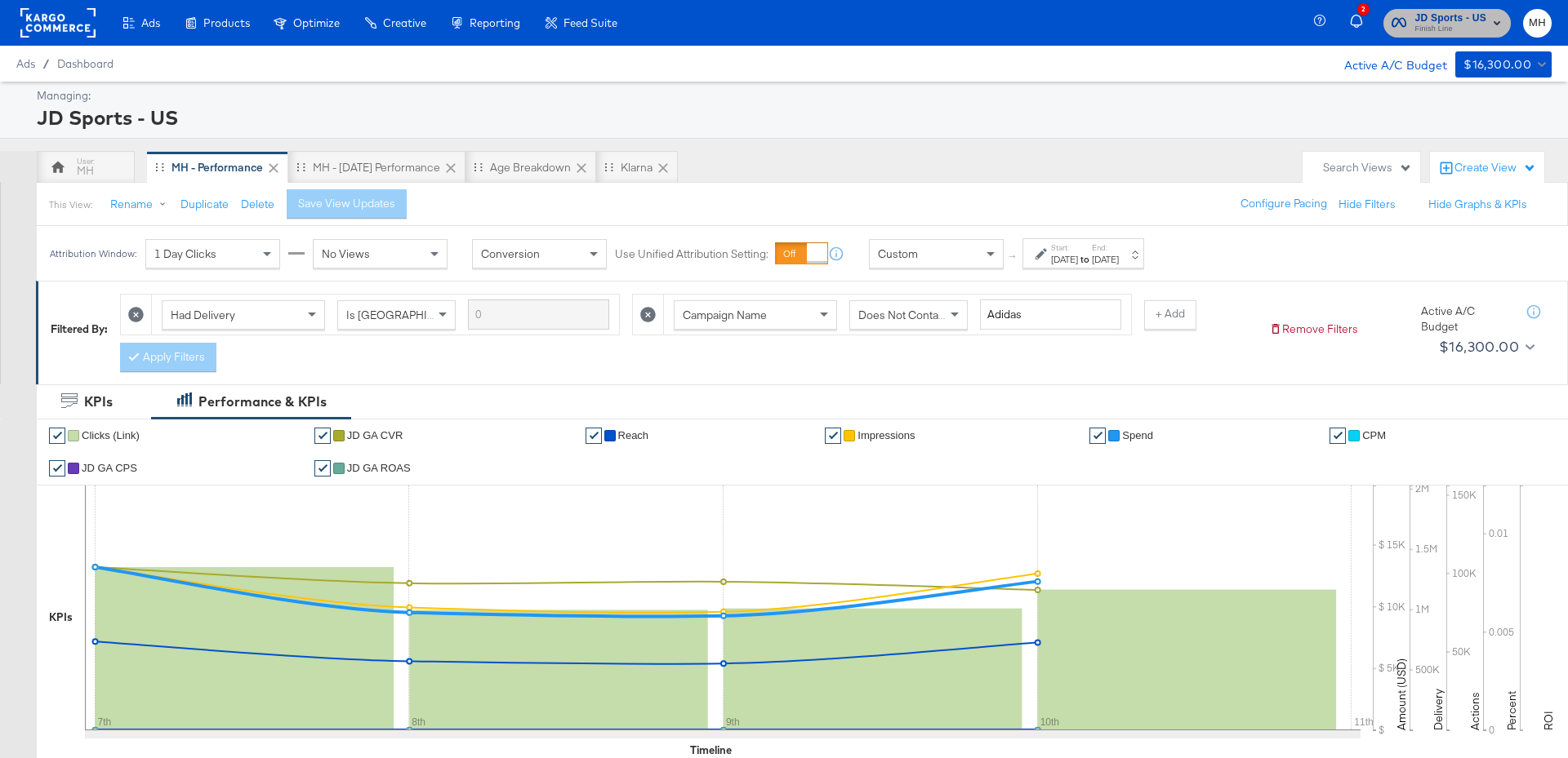
click at [1493, 17] on rect "button" at bounding box center [1496, 23] width 20 height 20
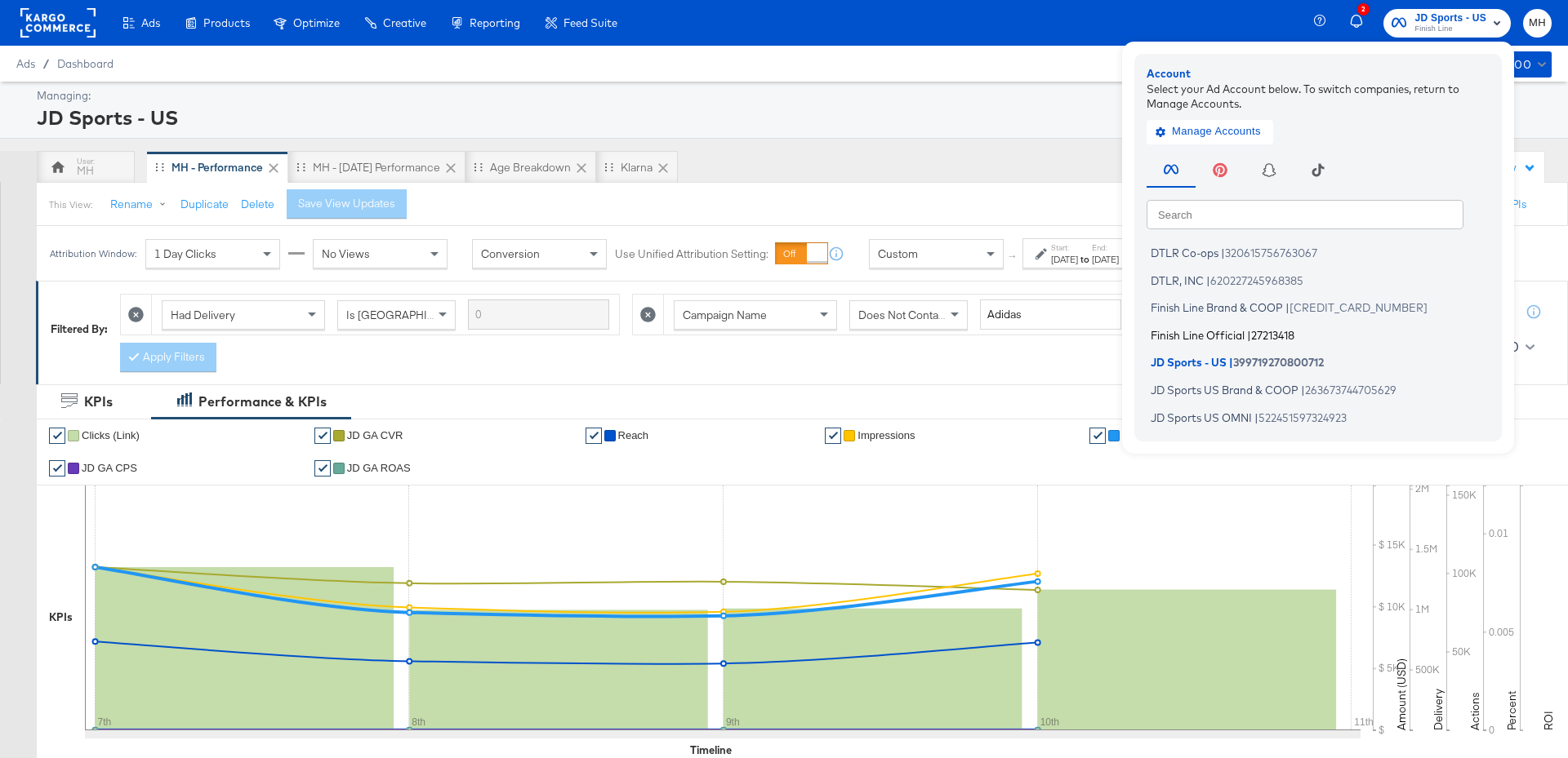
click at [1198, 335] on span "Finish Line Official" at bounding box center [1197, 334] width 94 height 13
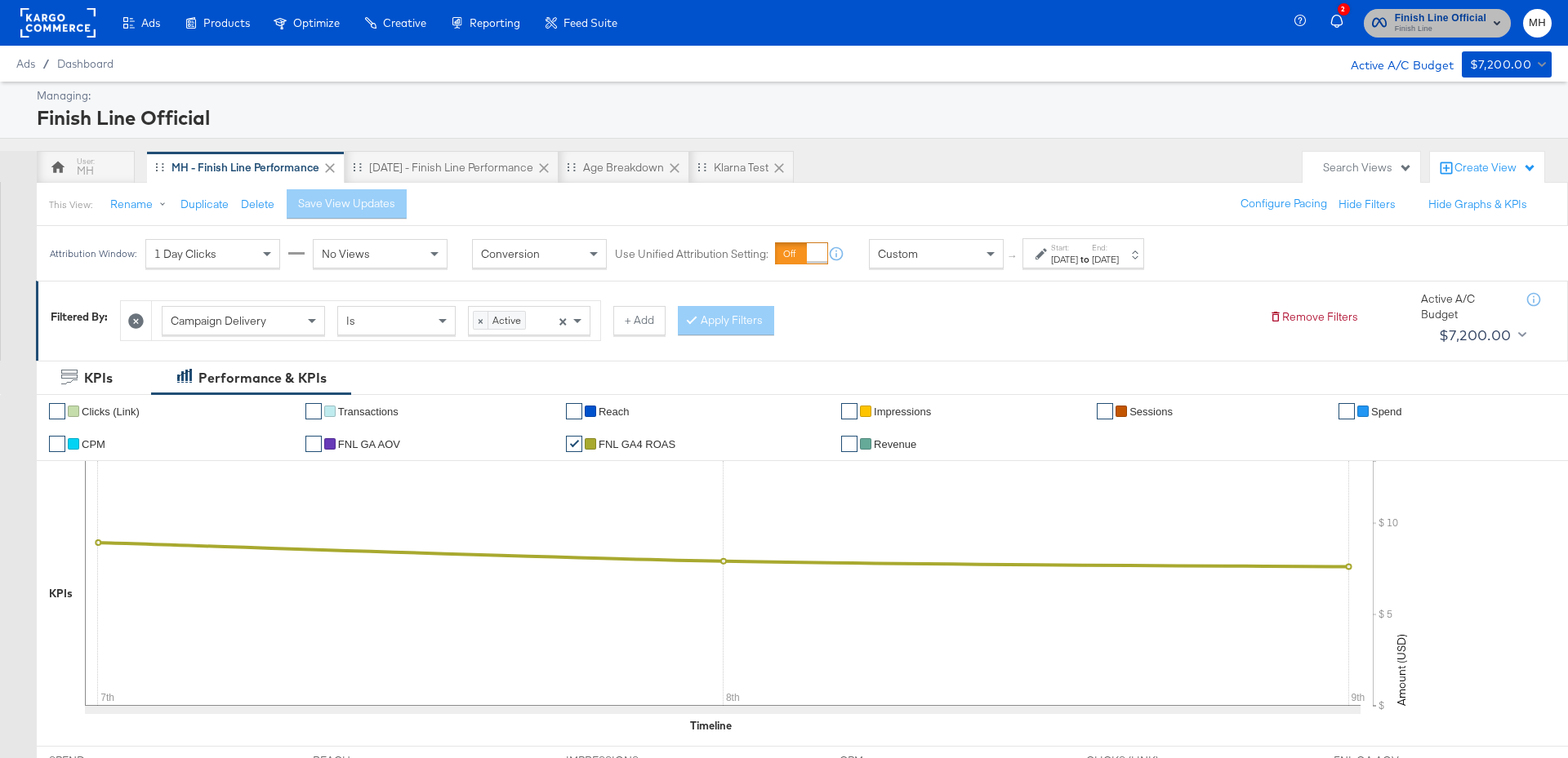
click at [1459, 17] on span "Finish Line Official" at bounding box center [1440, 18] width 92 height 17
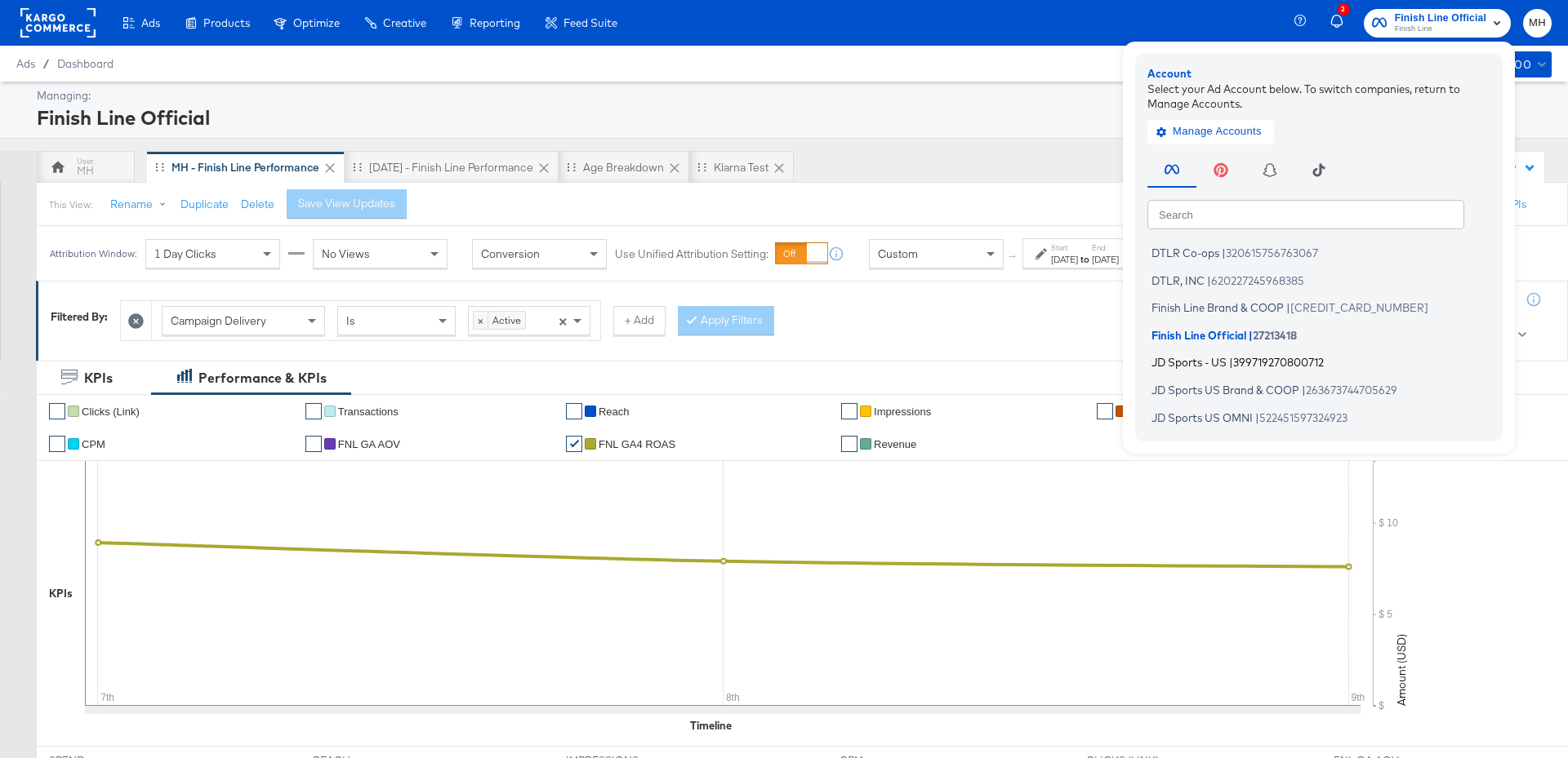
click at [1231, 364] on span "|" at bounding box center [1231, 361] width 4 height 13
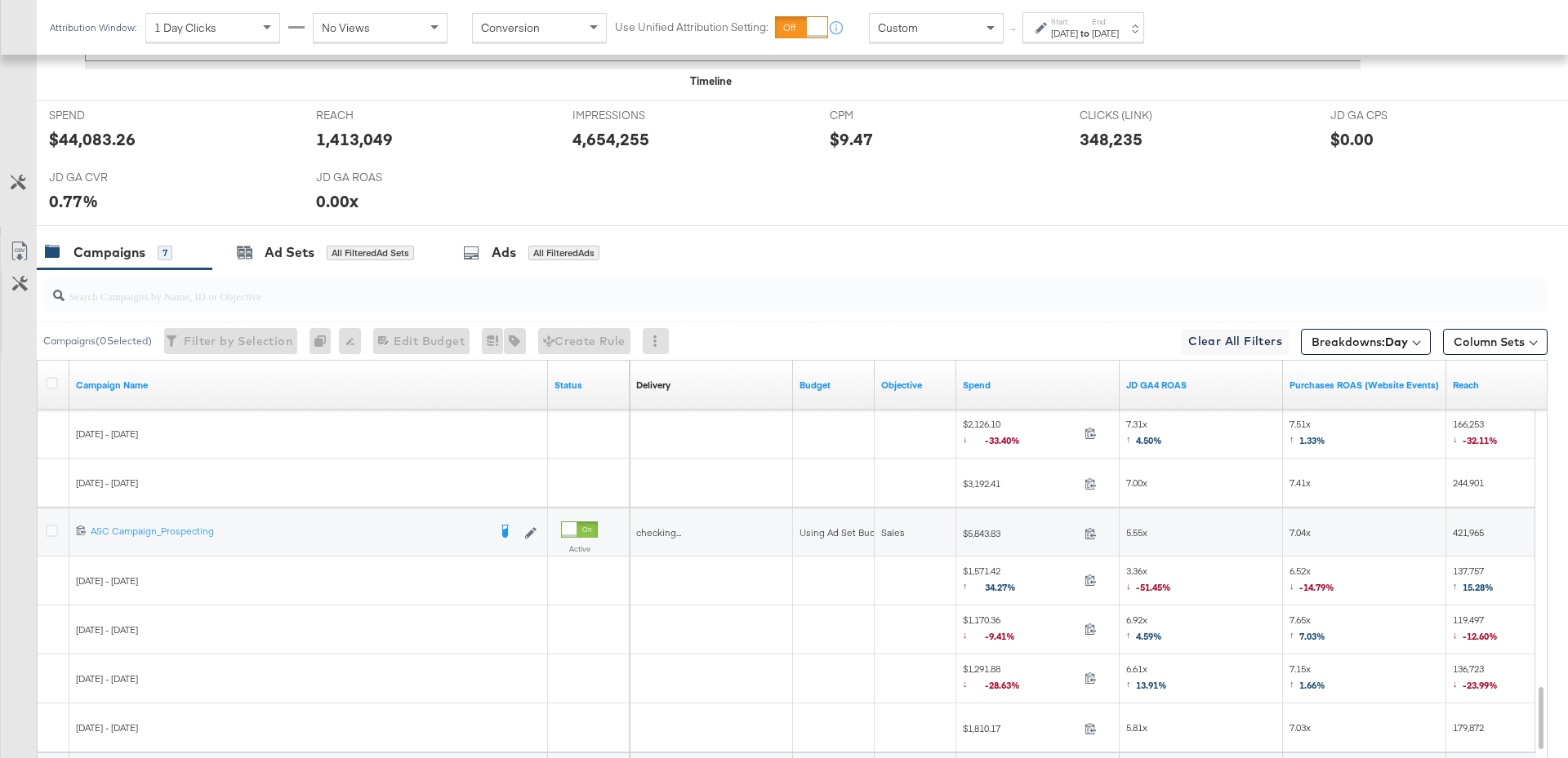
scroll to position [828, 0]
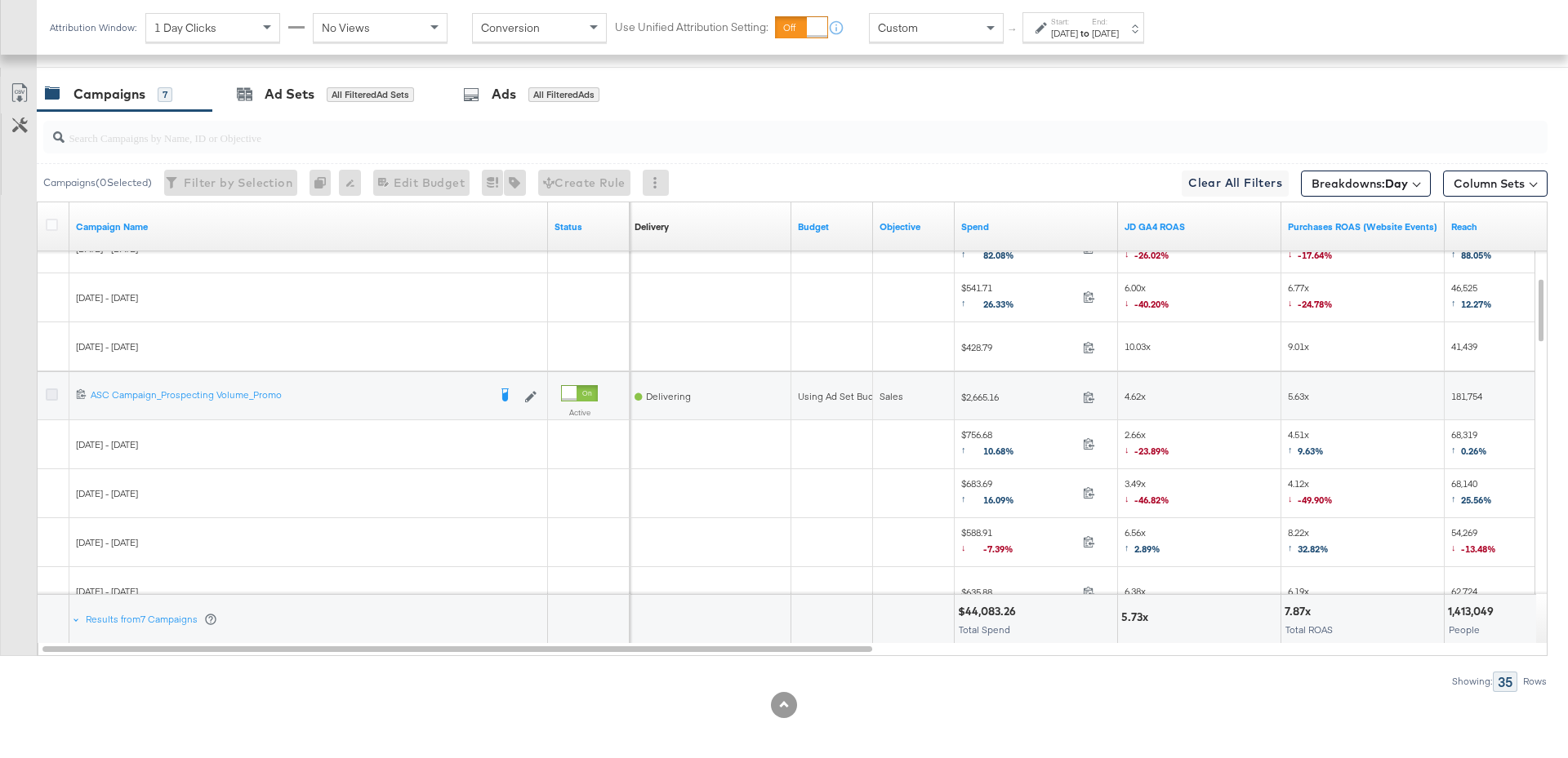
click at [50, 391] on icon at bounding box center [51, 395] width 12 height 12
click at [0, 0] on input "checkbox" at bounding box center [0, 0] width 0 height 0
click at [381, 85] on div "Ad Sets for 1 Campaign" at bounding box center [319, 94] width 165 height 19
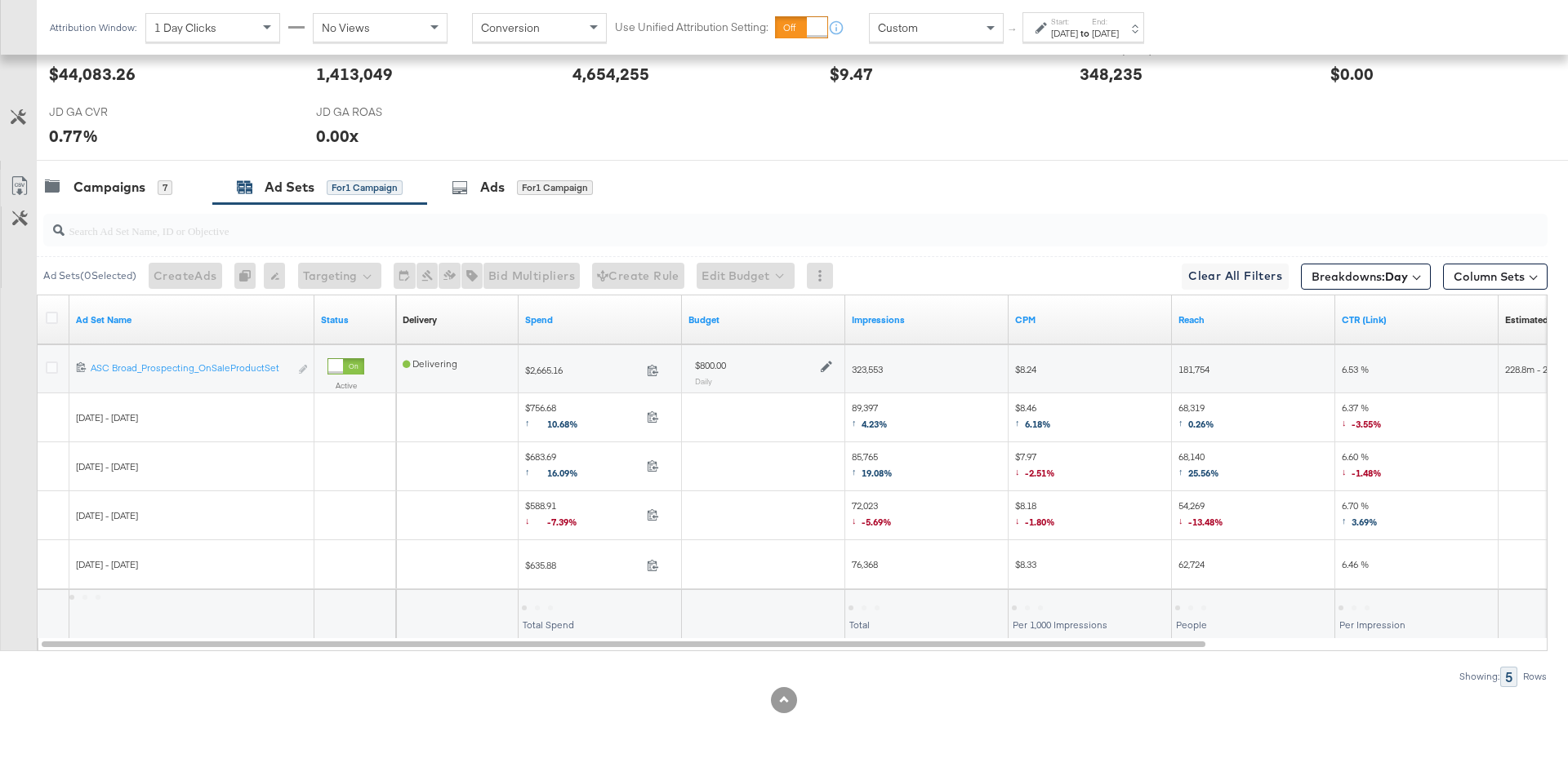
scroll to position [729, 0]
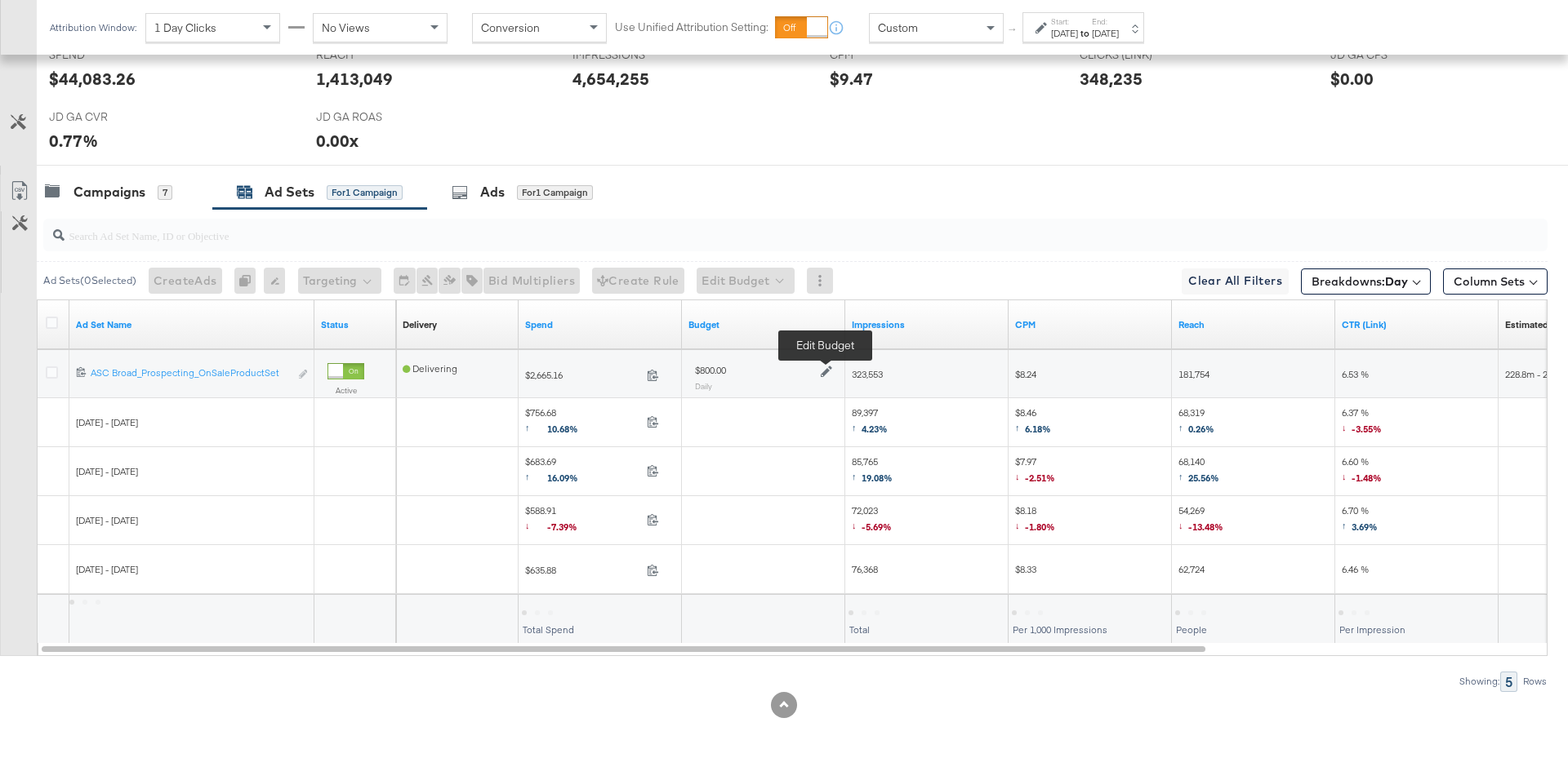
click at [827, 367] on icon at bounding box center [826, 371] width 12 height 12
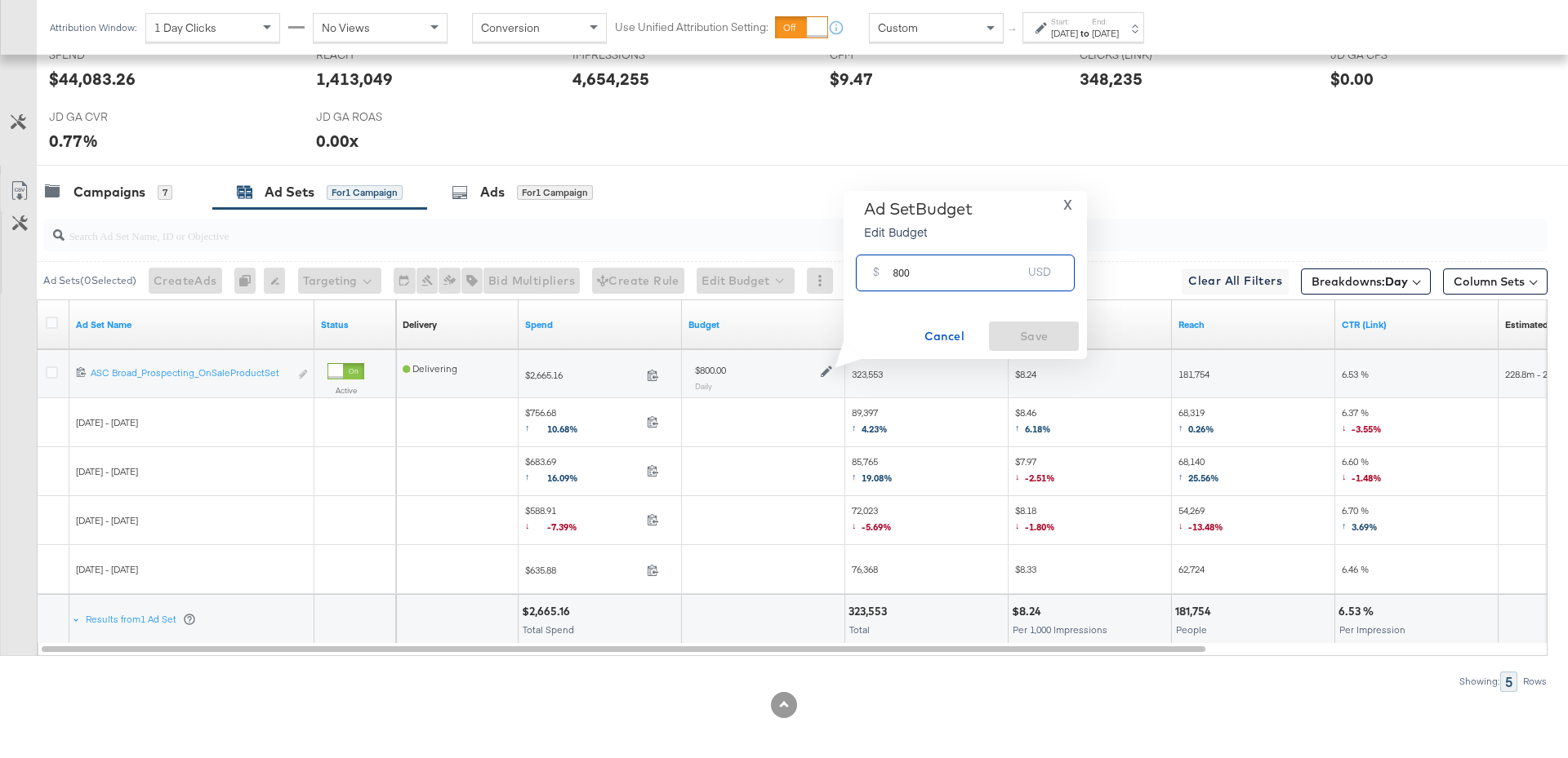
drag, startPoint x: 917, startPoint y: 275, endPoint x: 885, endPoint y: 275, distance: 32.0
click at [885, 275] on div "$ 800 USD" at bounding box center [965, 273] width 219 height 36
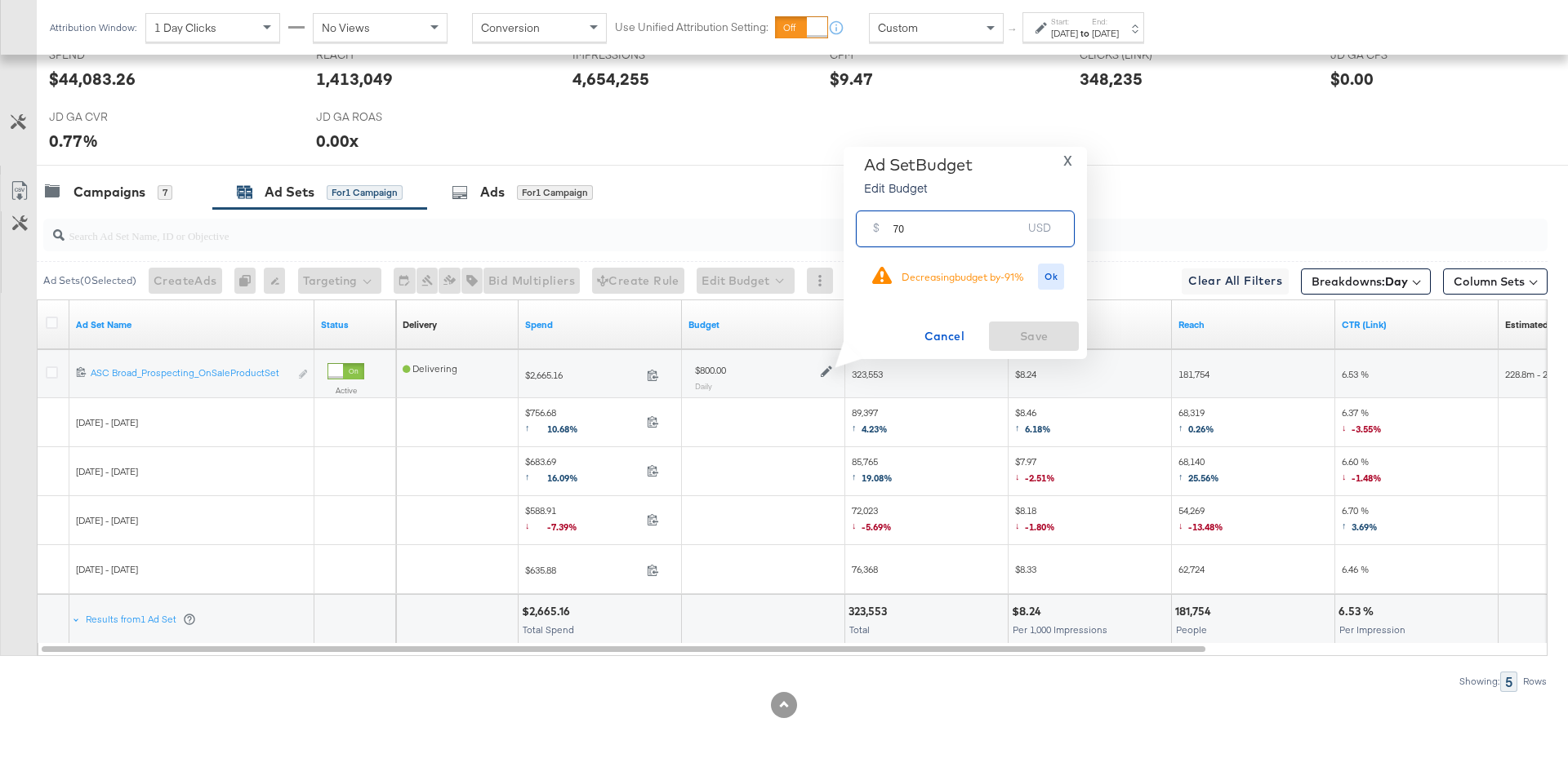
type input "7"
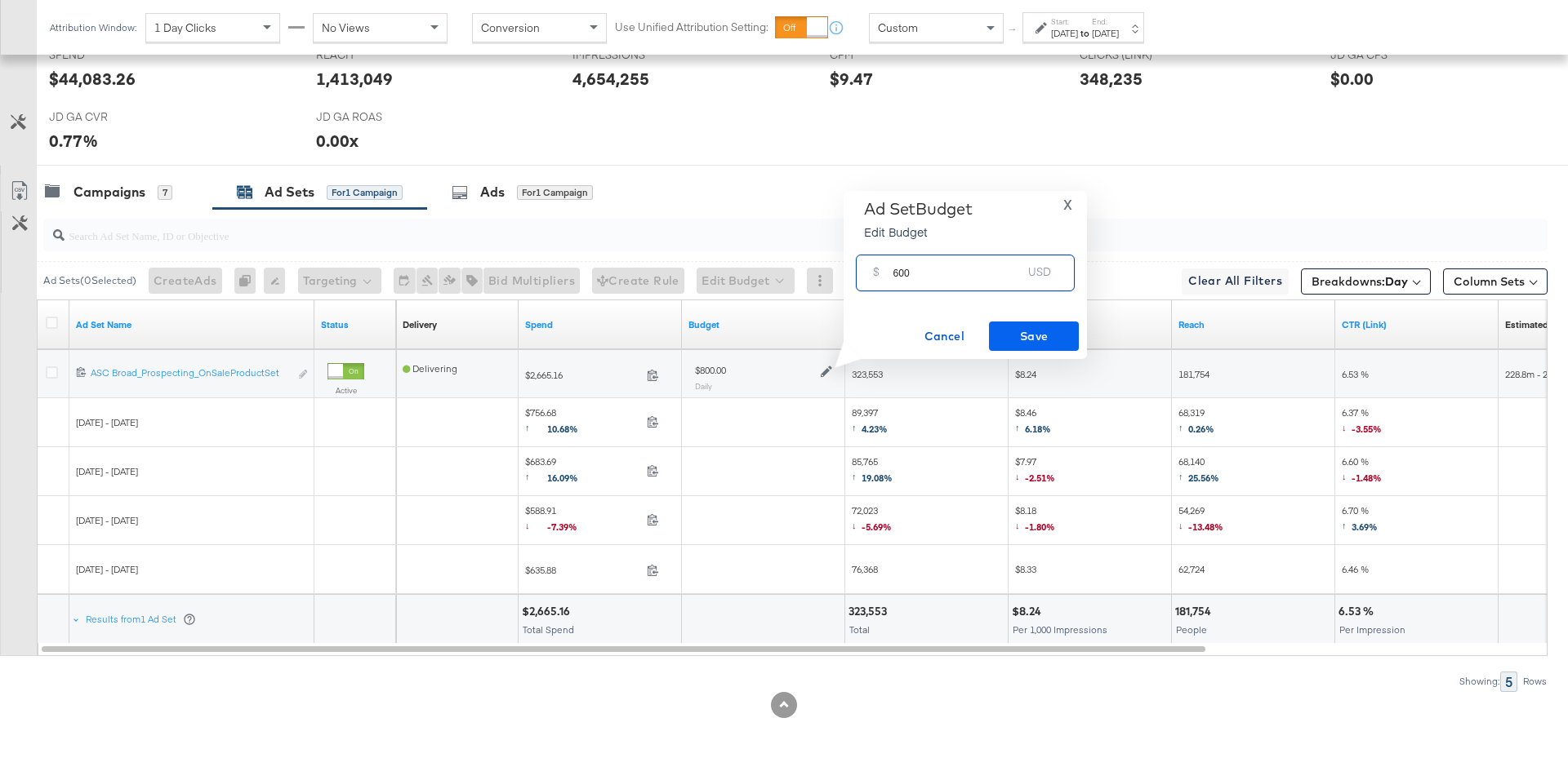
type input "600"
click at [1016, 328] on span "Save" at bounding box center [1033, 337] width 77 height 21
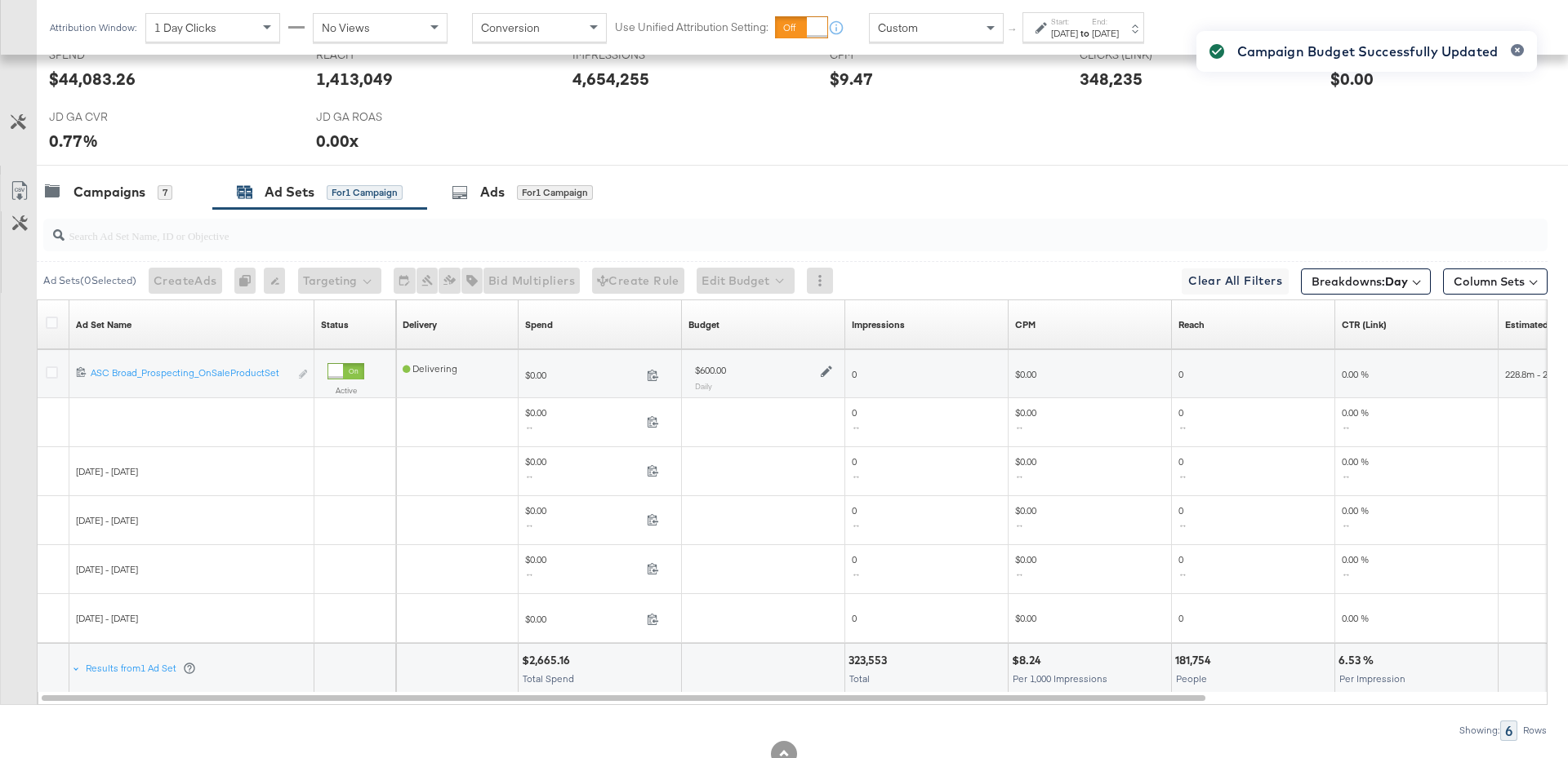
scroll to position [0, 0]
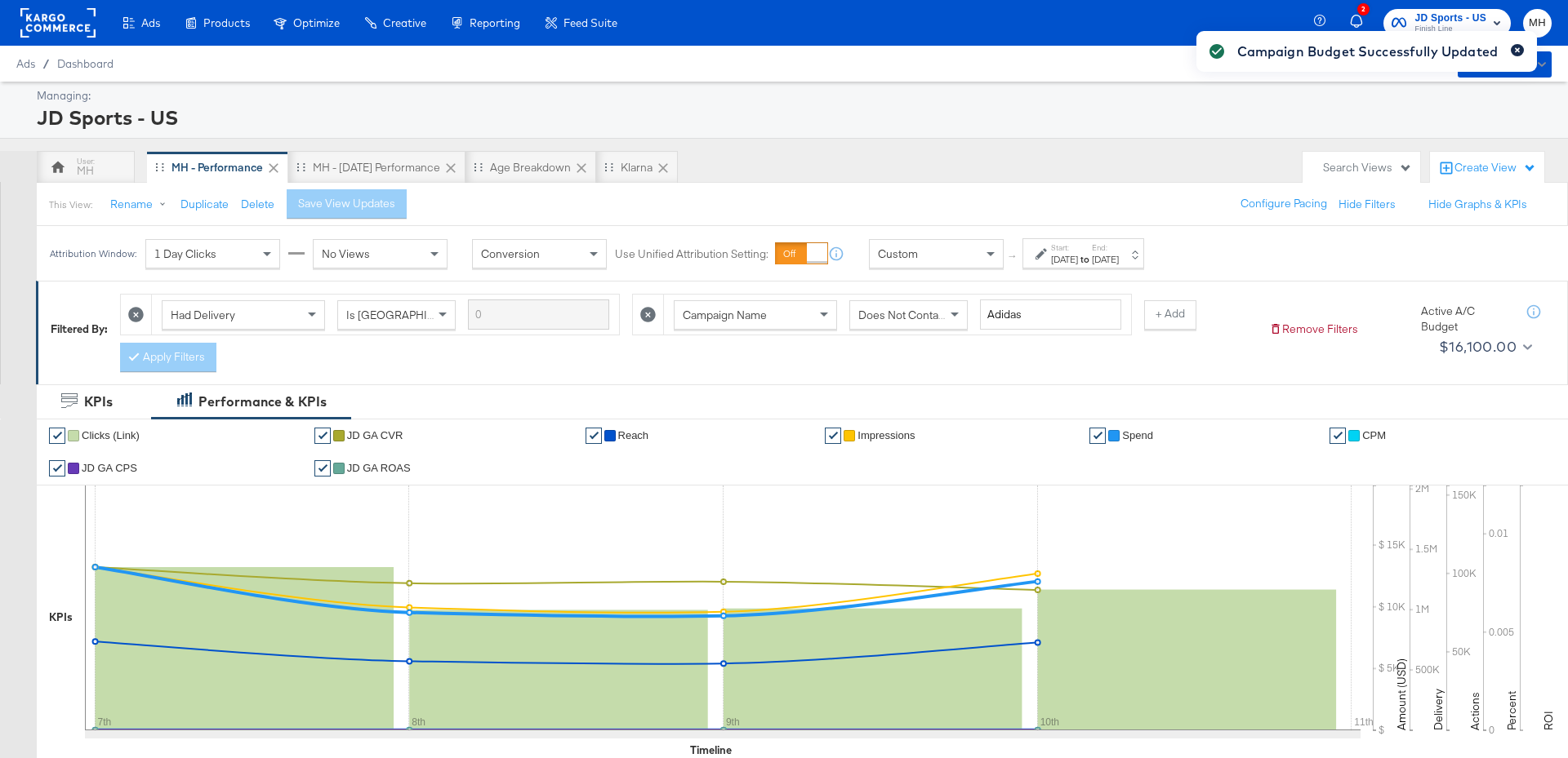
click at [1517, 50] on icon "button" at bounding box center [1517, 50] width 5 height 5
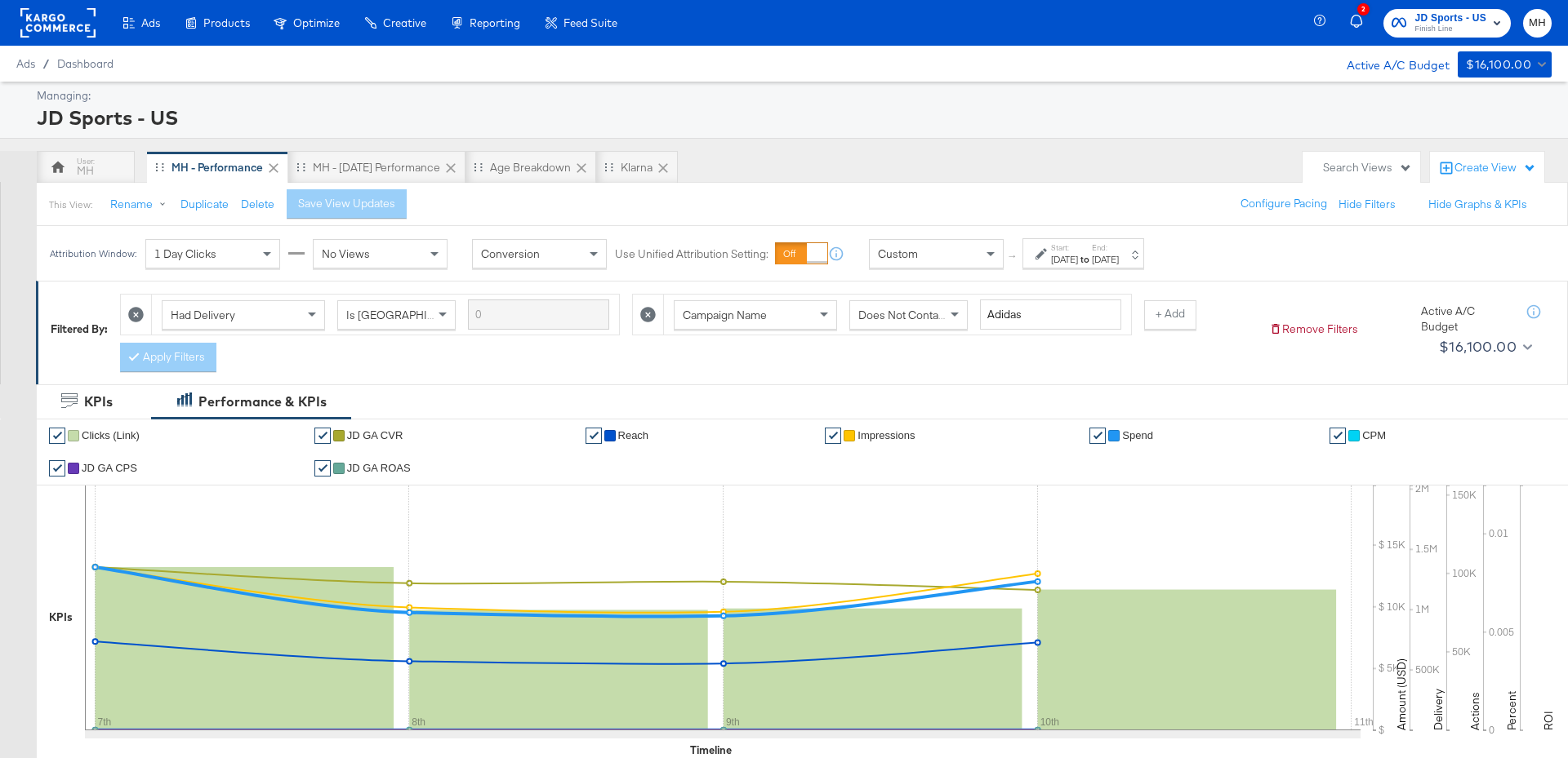
click at [1491, 22] on rect "button" at bounding box center [1496, 23] width 20 height 20
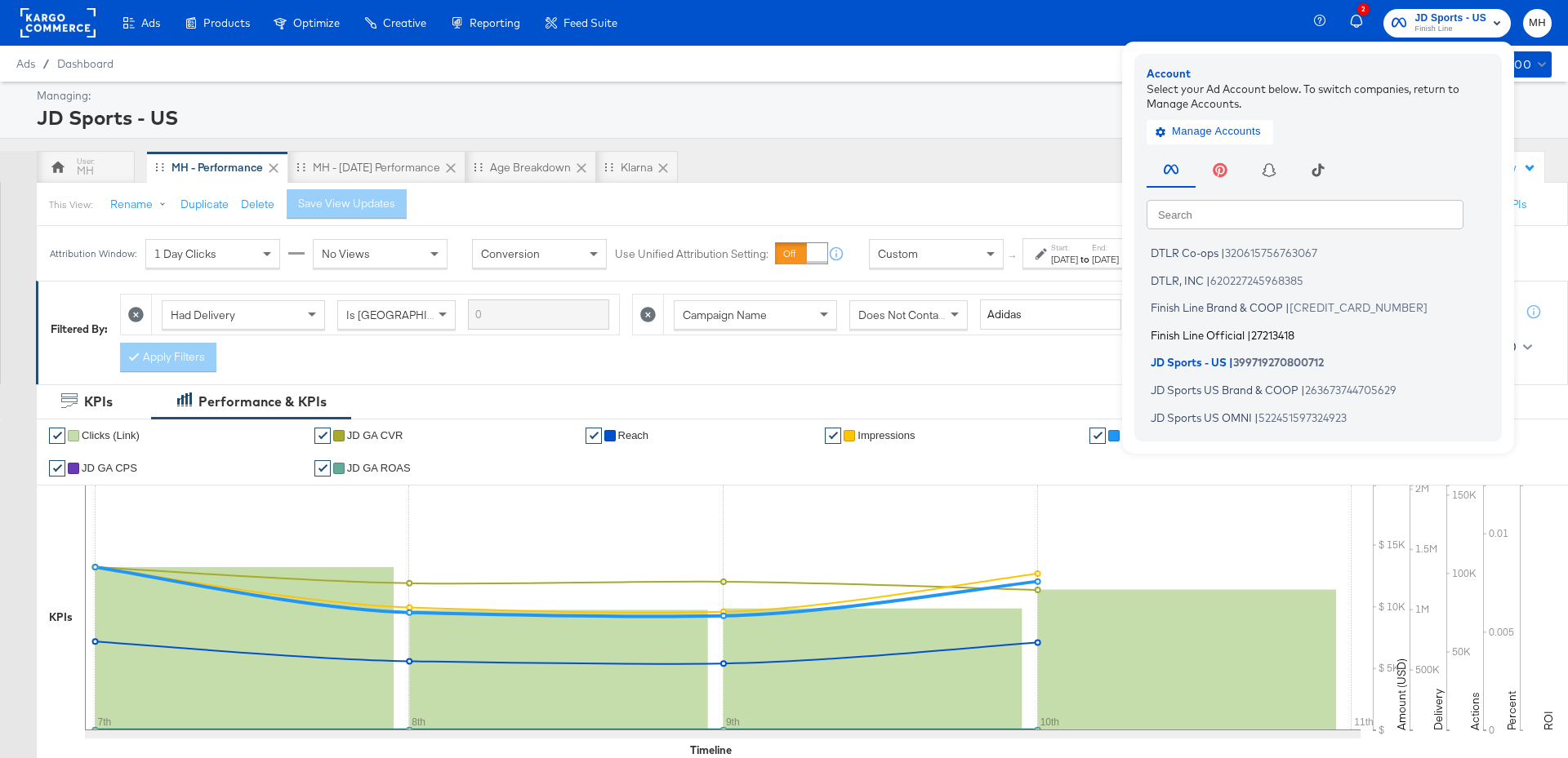
click at [1236, 337] on span "Finish Line Official" at bounding box center [1197, 334] width 94 height 13
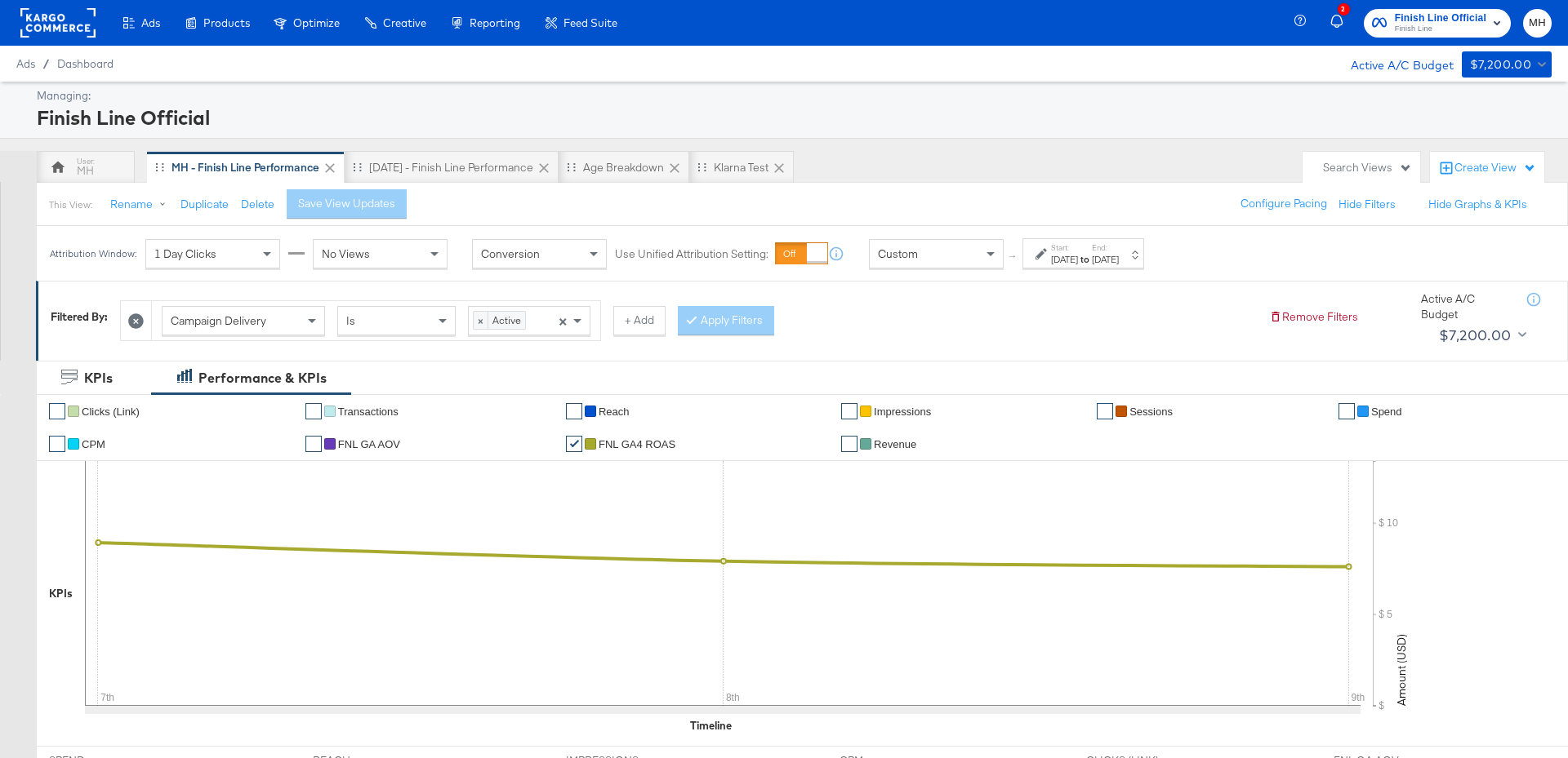
click at [1119, 253] on div "[DATE]" at bounding box center [1104, 259] width 27 height 13
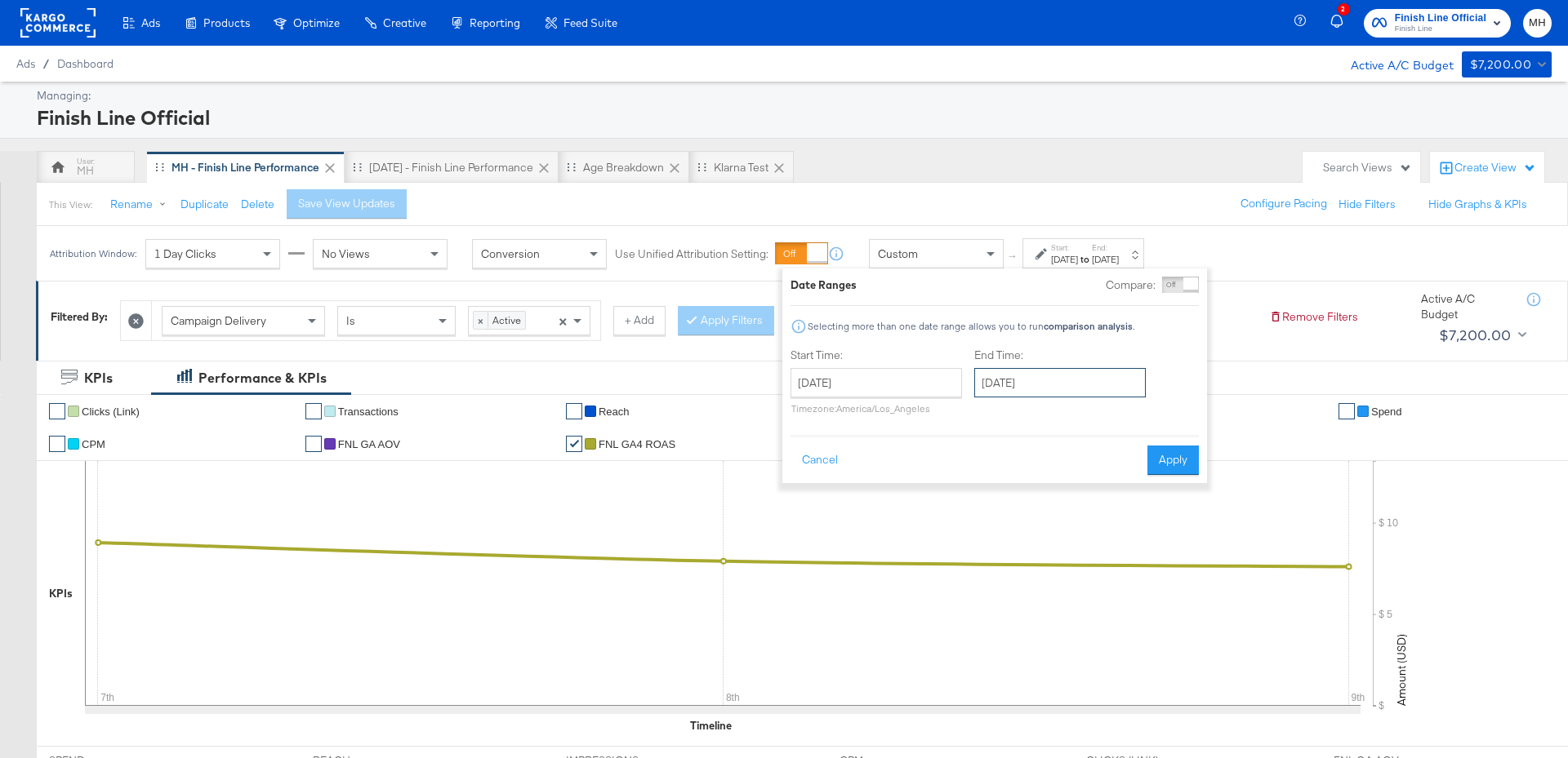
click at [1064, 389] on input "[DATE]" at bounding box center [1060, 383] width 171 height 30
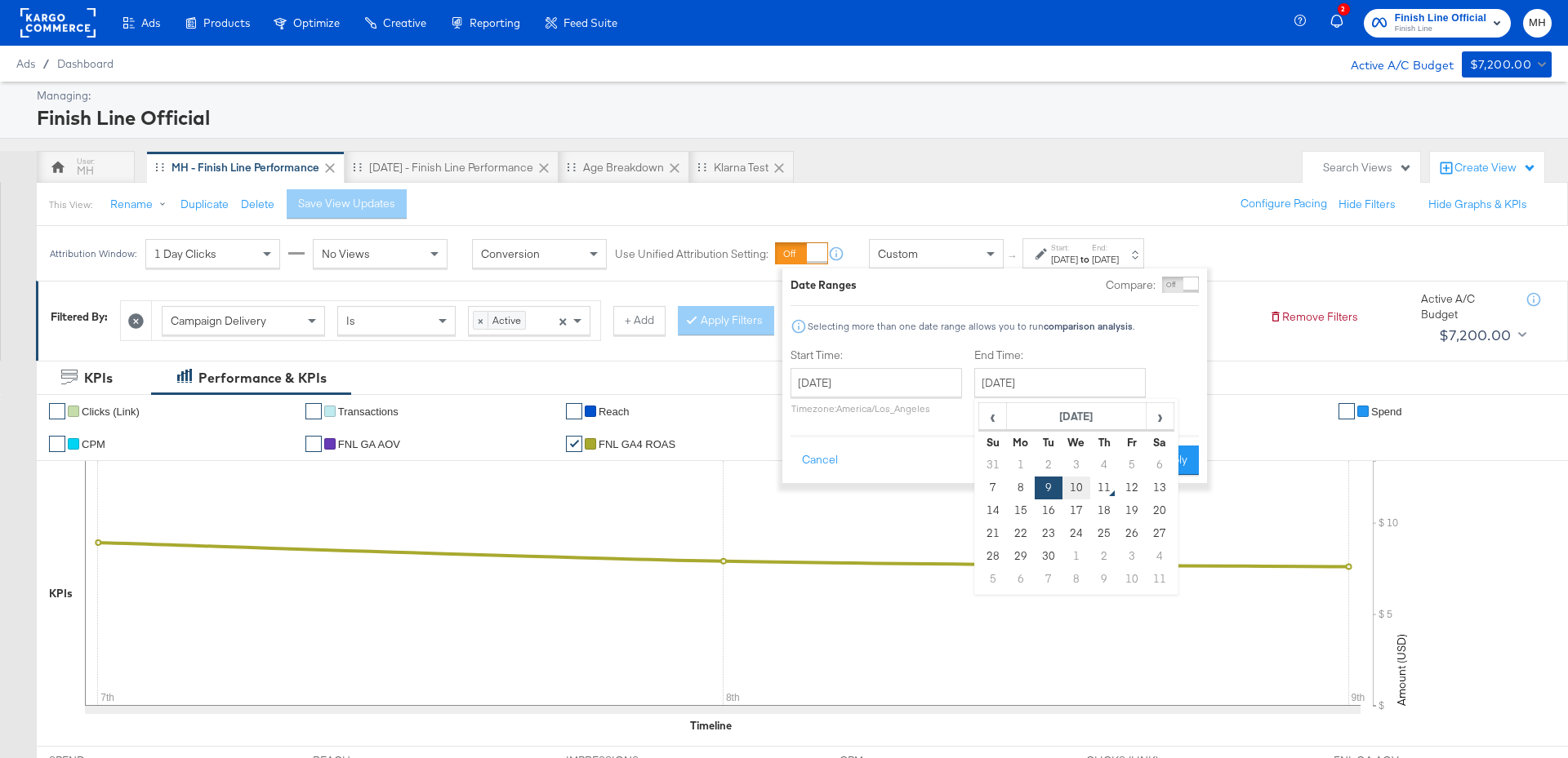
click at [1083, 489] on td "10" at bounding box center [1076, 487] width 28 height 23
type input "[DATE]"
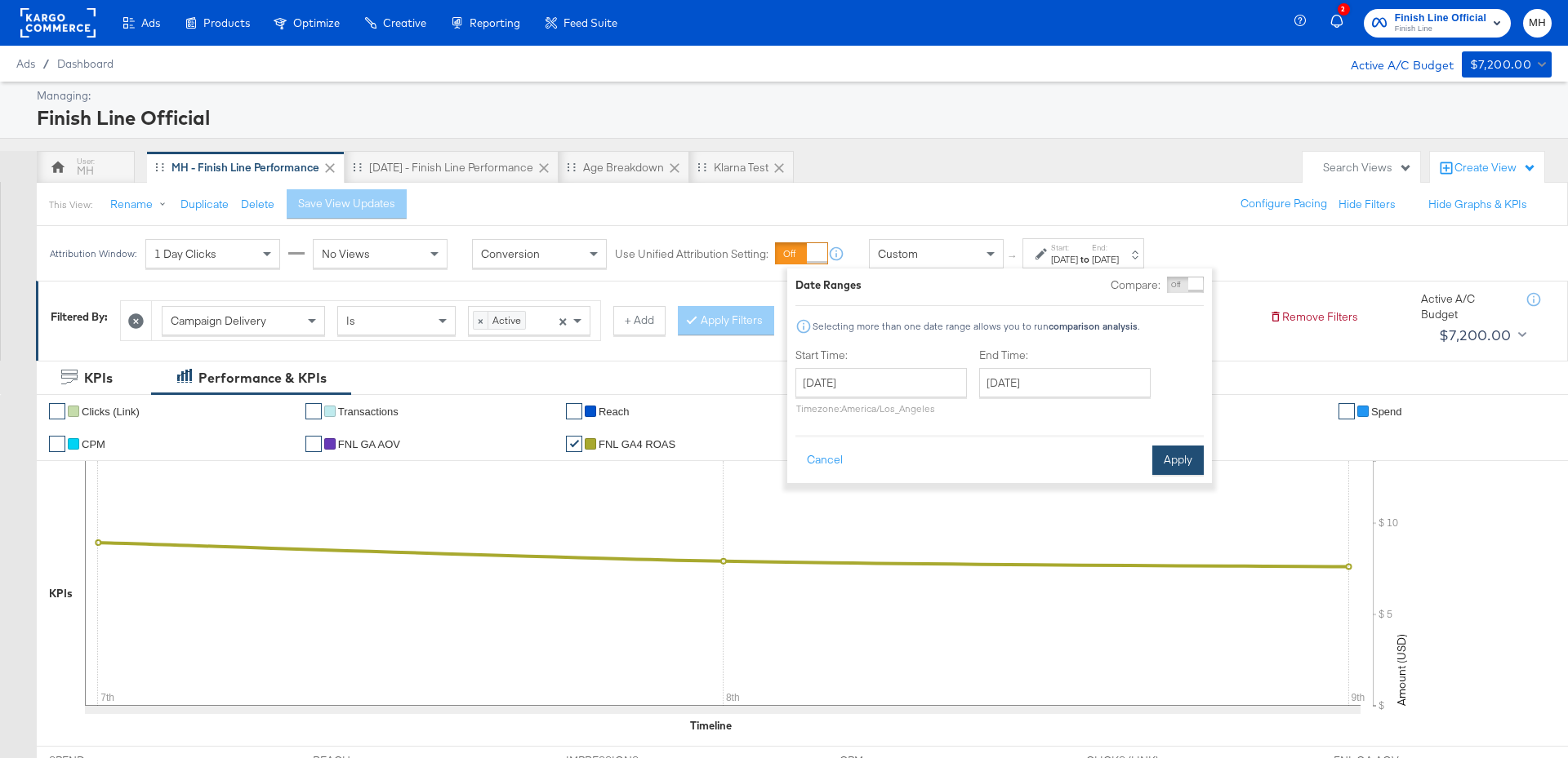
click at [1168, 456] on button "Apply" at bounding box center [1178, 461] width 51 height 30
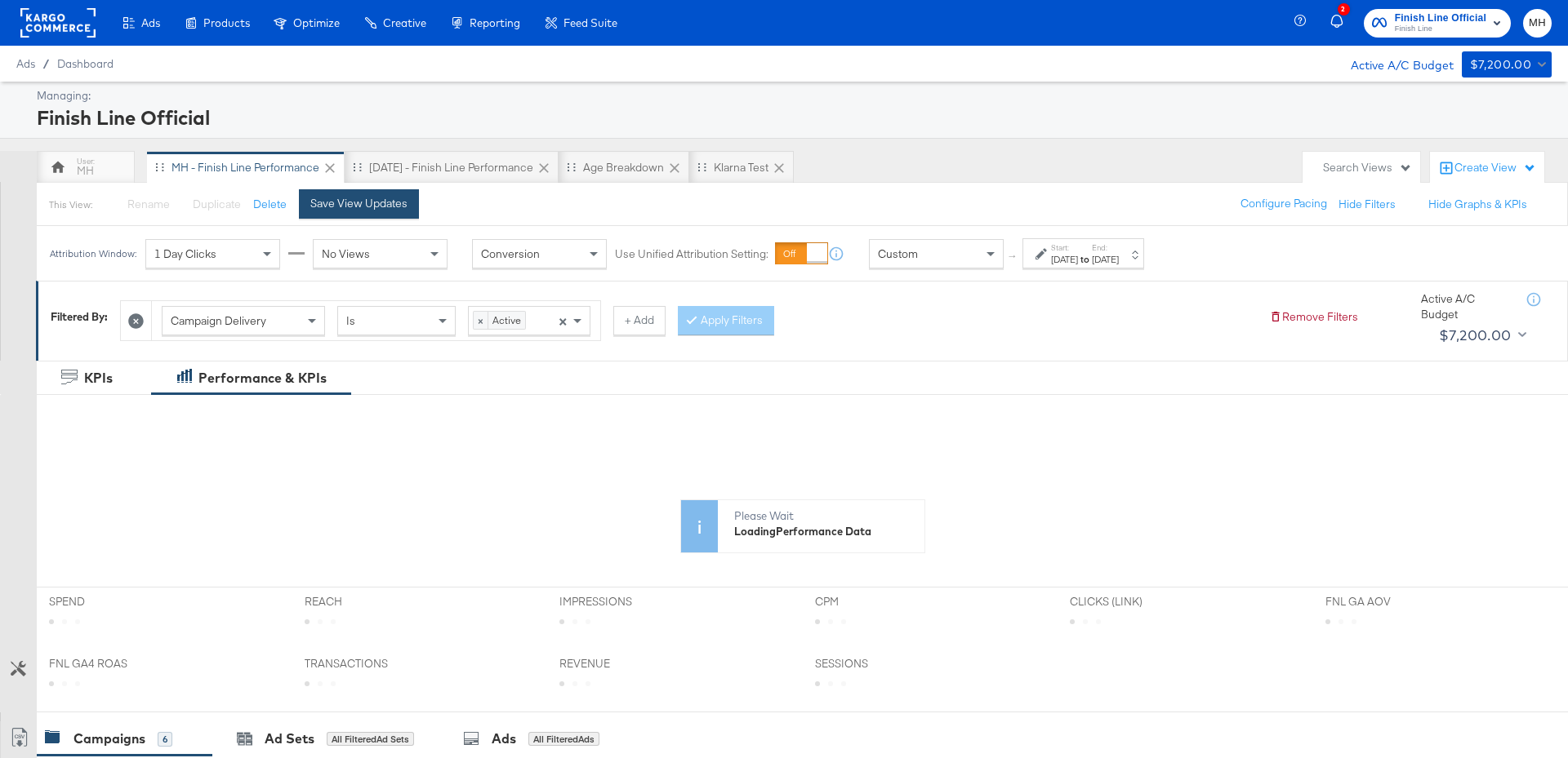
click at [322, 198] on div "Save View Updates" at bounding box center [359, 204] width 98 height 16
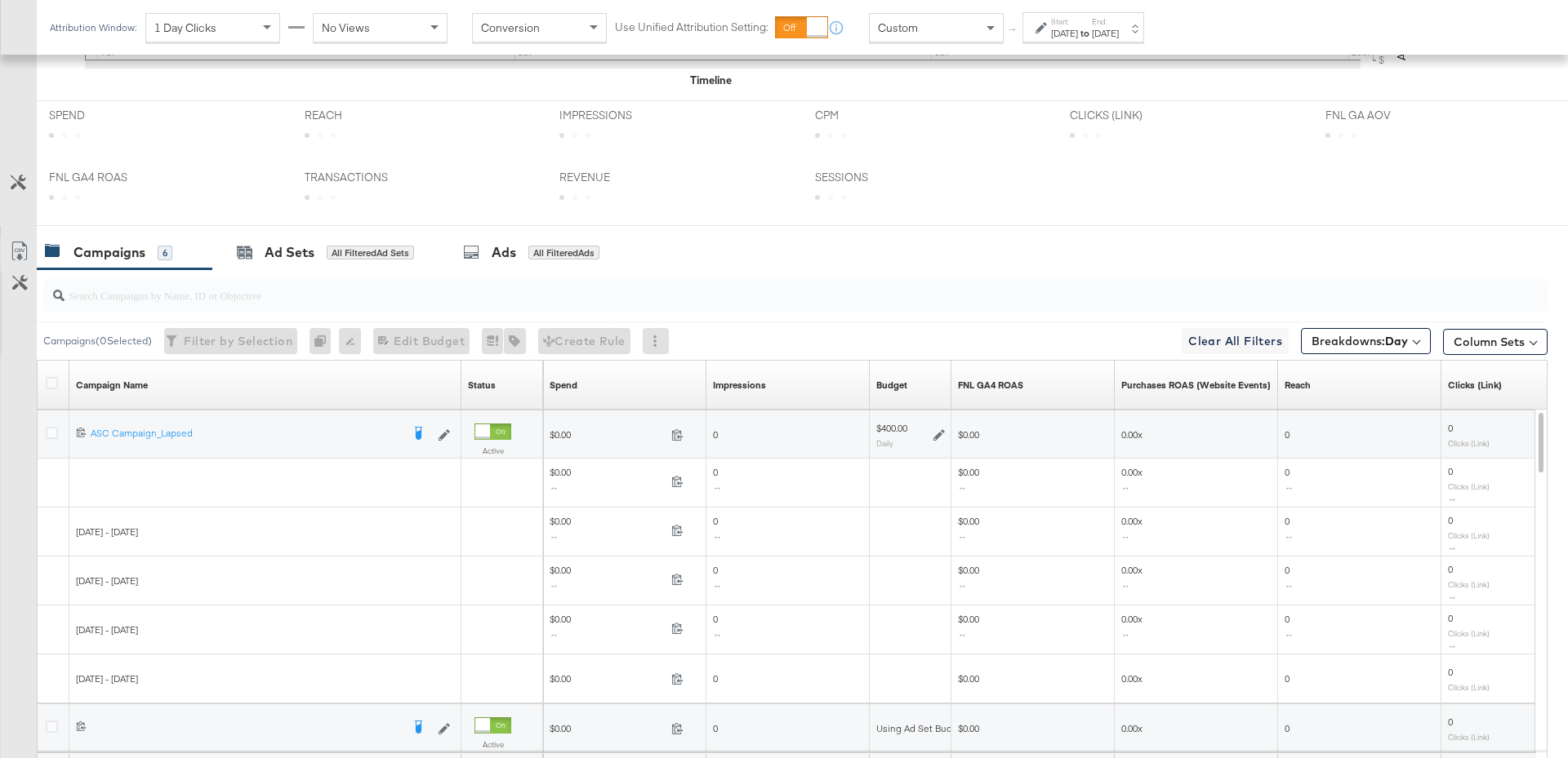
scroll to position [804, 0]
